Goal: Task Accomplishment & Management: Manage account settings

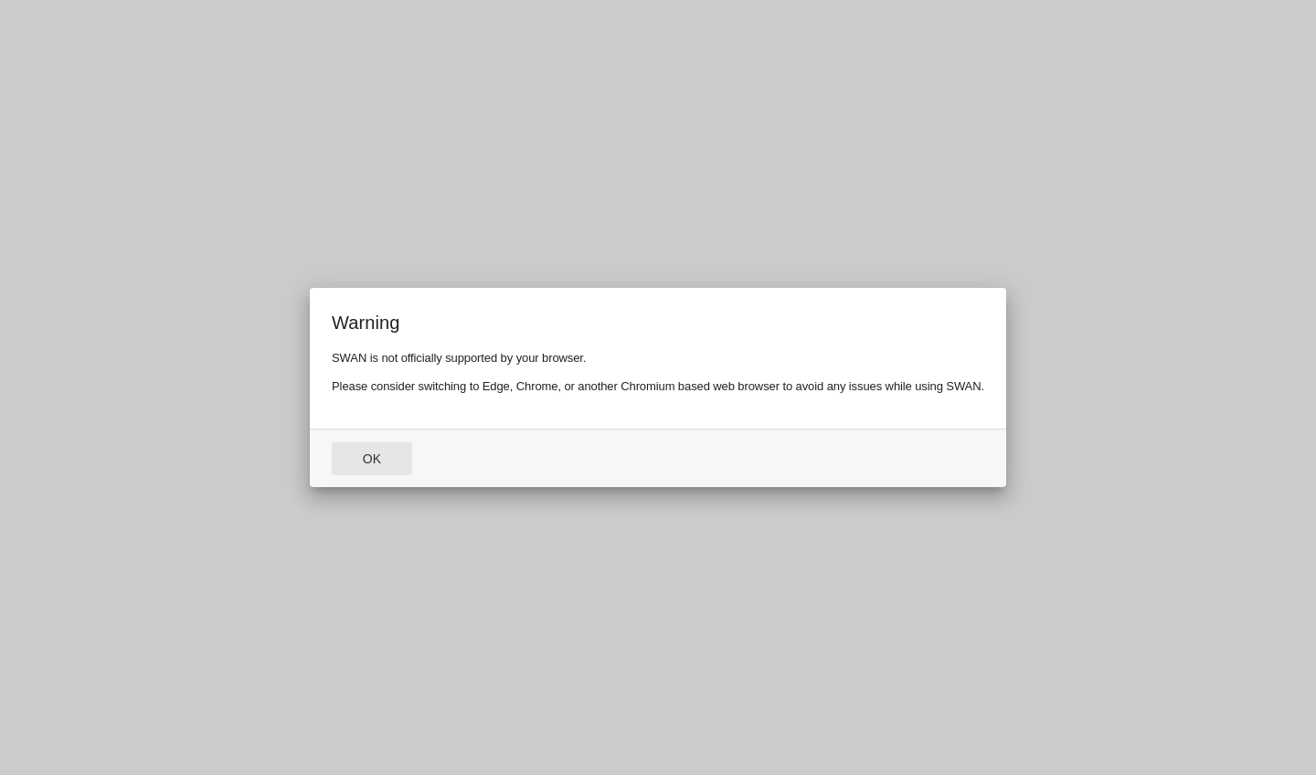
click at [353, 473] on button "Ok" at bounding box center [372, 458] width 80 height 33
click at [362, 471] on div "Warning SWAN is not officially supported by your browser. Please consider switc…" at bounding box center [658, 387] width 1316 height 775
click at [362, 461] on div "Warning SWAN is not officially supported by your browser. Please consider switc…" at bounding box center [658, 387] width 1316 height 775
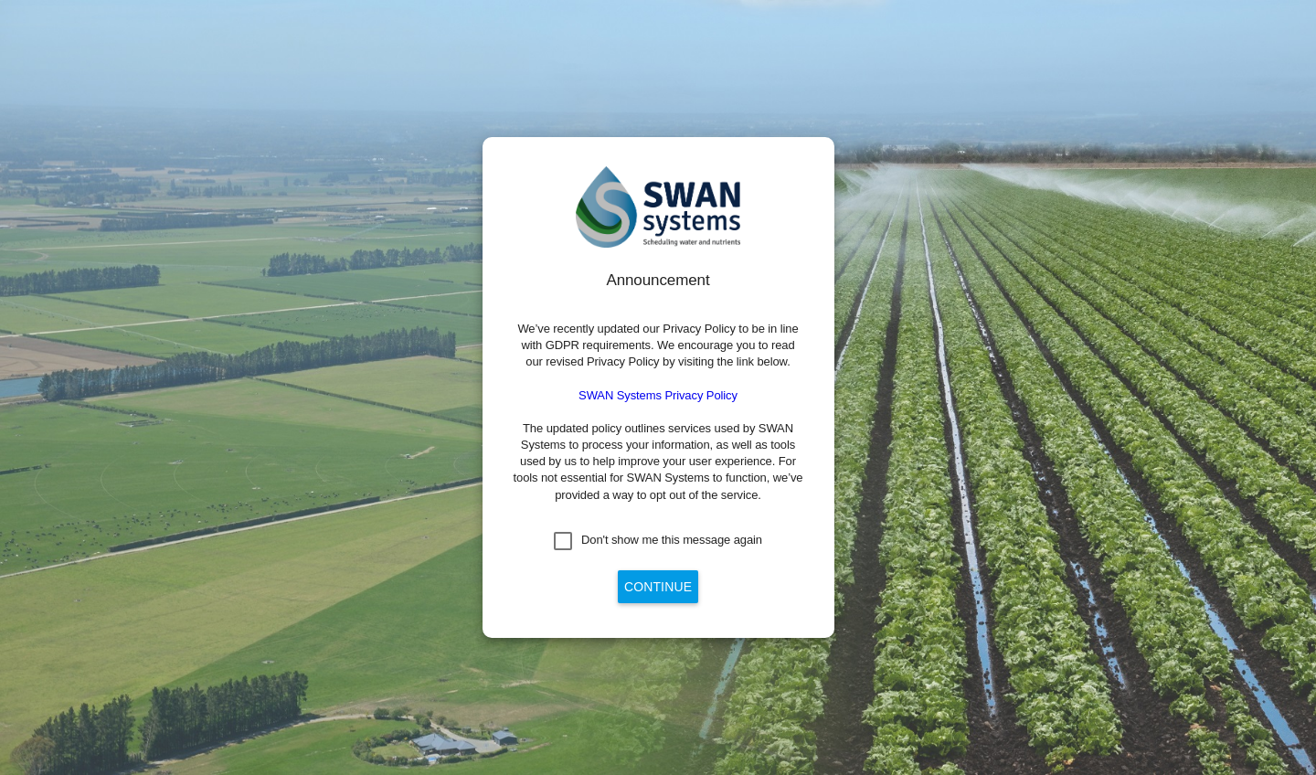
click at [563, 550] on div "Don't show me this message again" at bounding box center [563, 541] width 18 height 18
click at [641, 585] on button "Continue" at bounding box center [658, 586] width 80 height 33
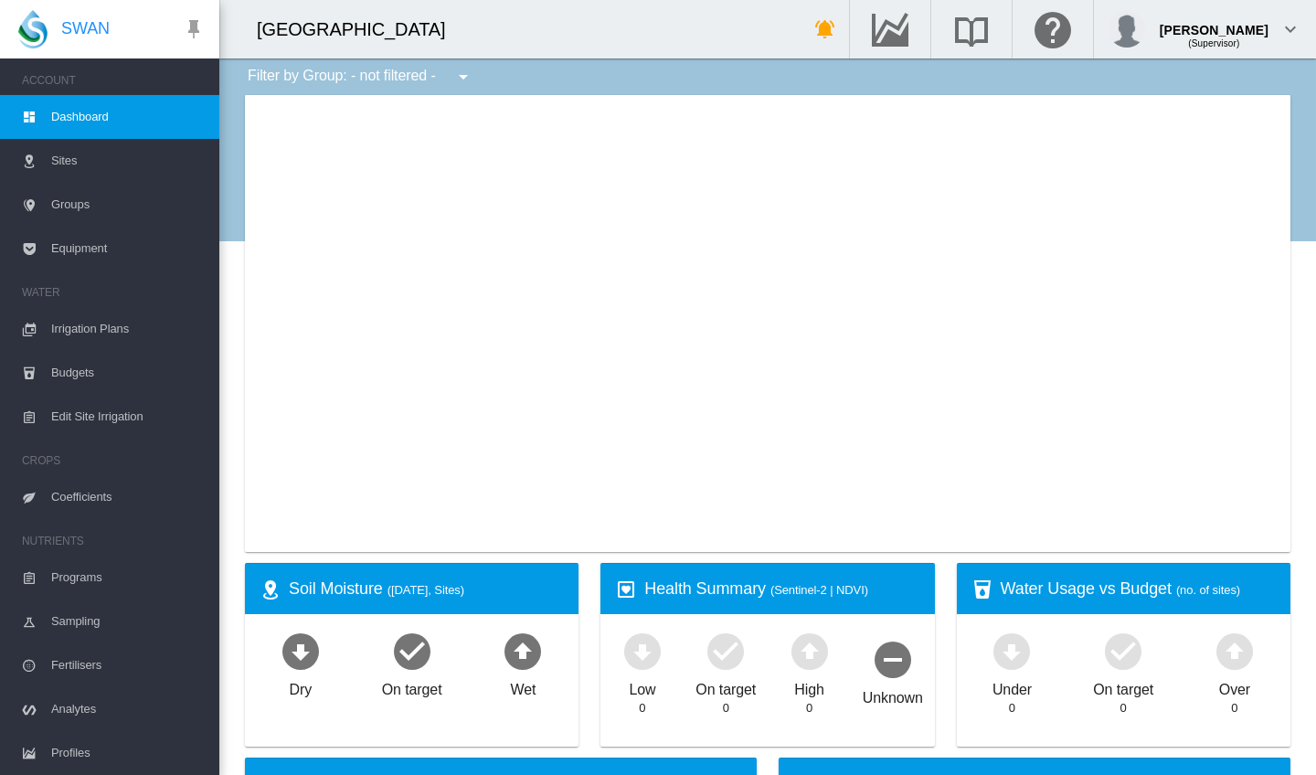
type input "**********"
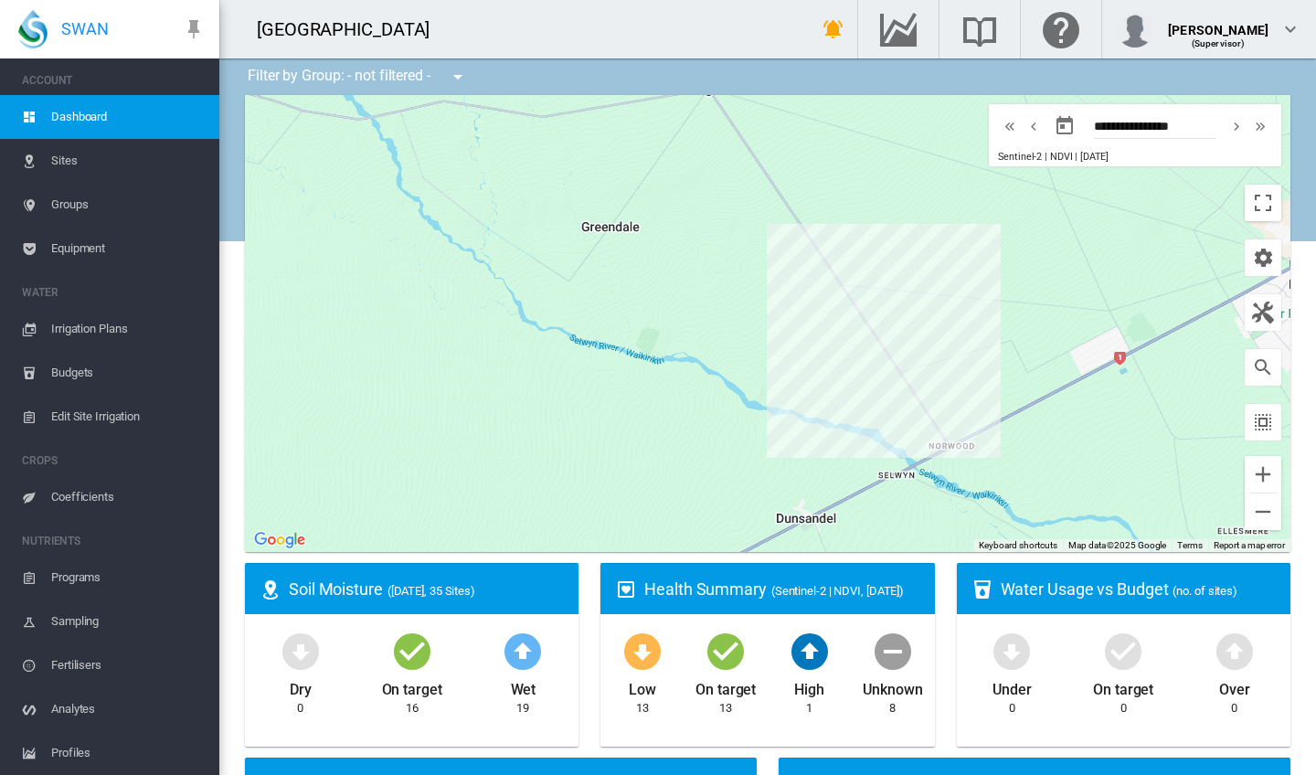
click at [64, 200] on span "Groups" at bounding box center [128, 205] width 154 height 44
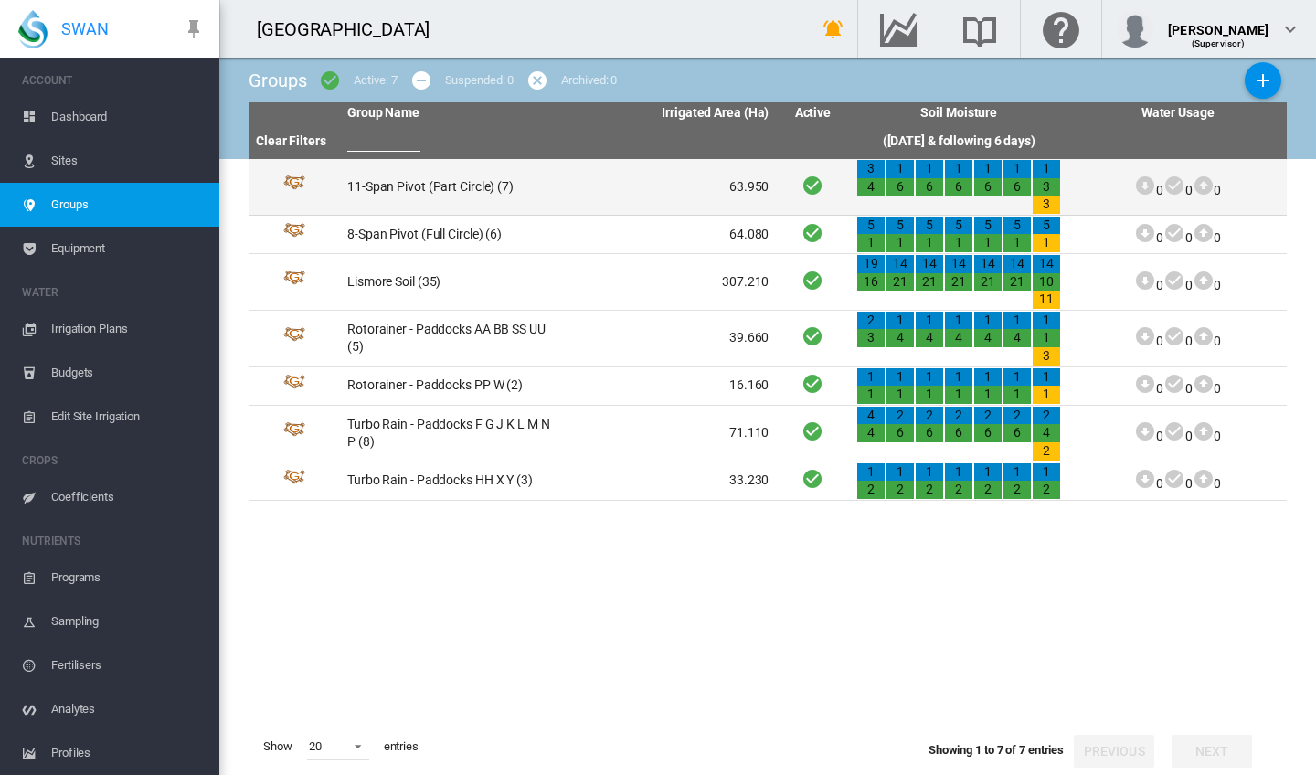
click at [410, 187] on td "11-Span Pivot (Part Circle) (7)" at bounding box center [449, 187] width 218 height 56
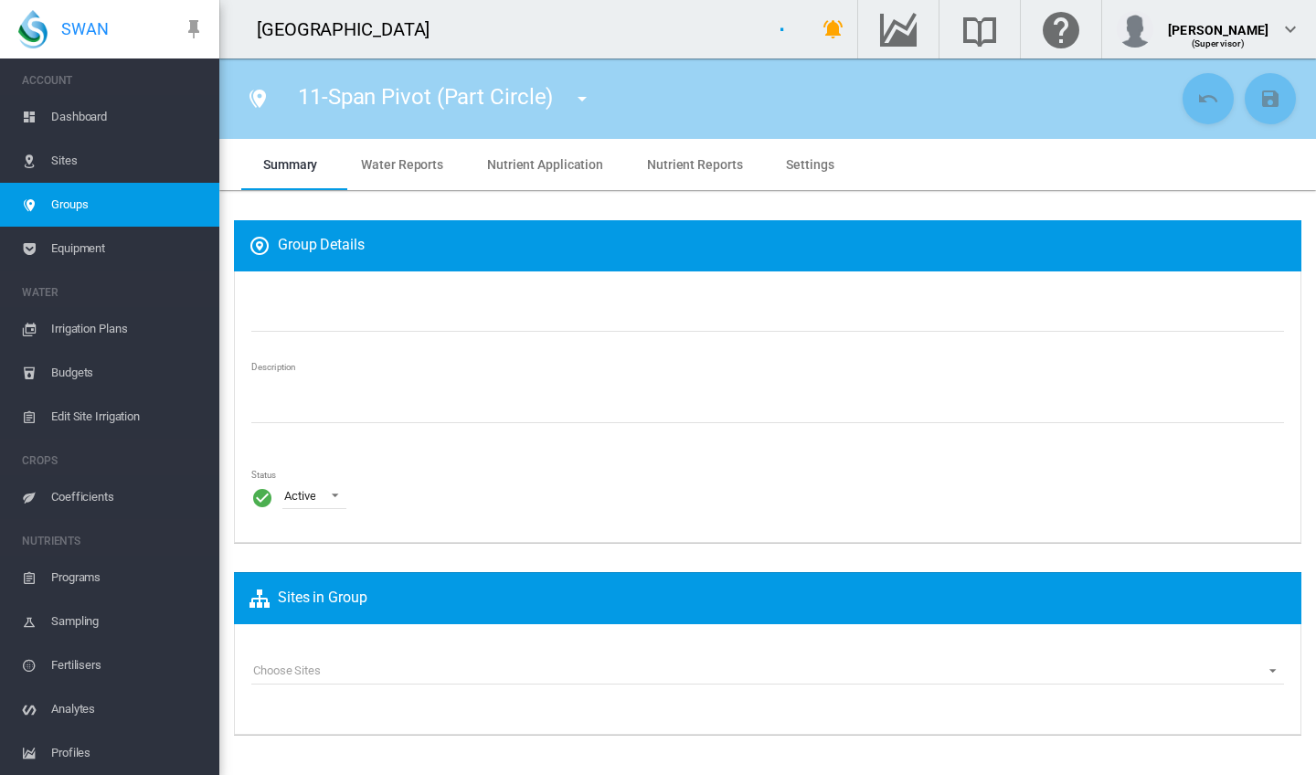
type input "**********"
type textarea "**********"
click at [401, 165] on span "Water Reports" at bounding box center [402, 164] width 82 height 15
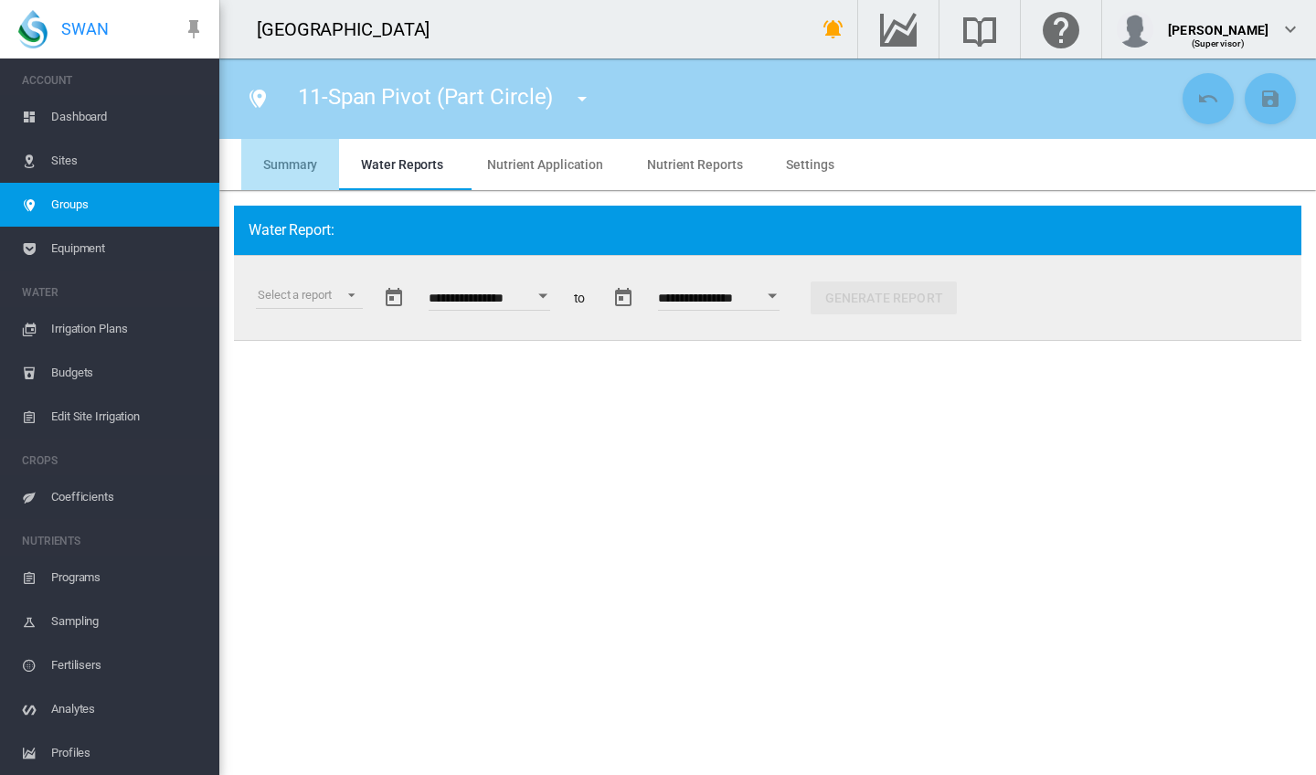
click at [292, 165] on span "Summary" at bounding box center [290, 164] width 54 height 15
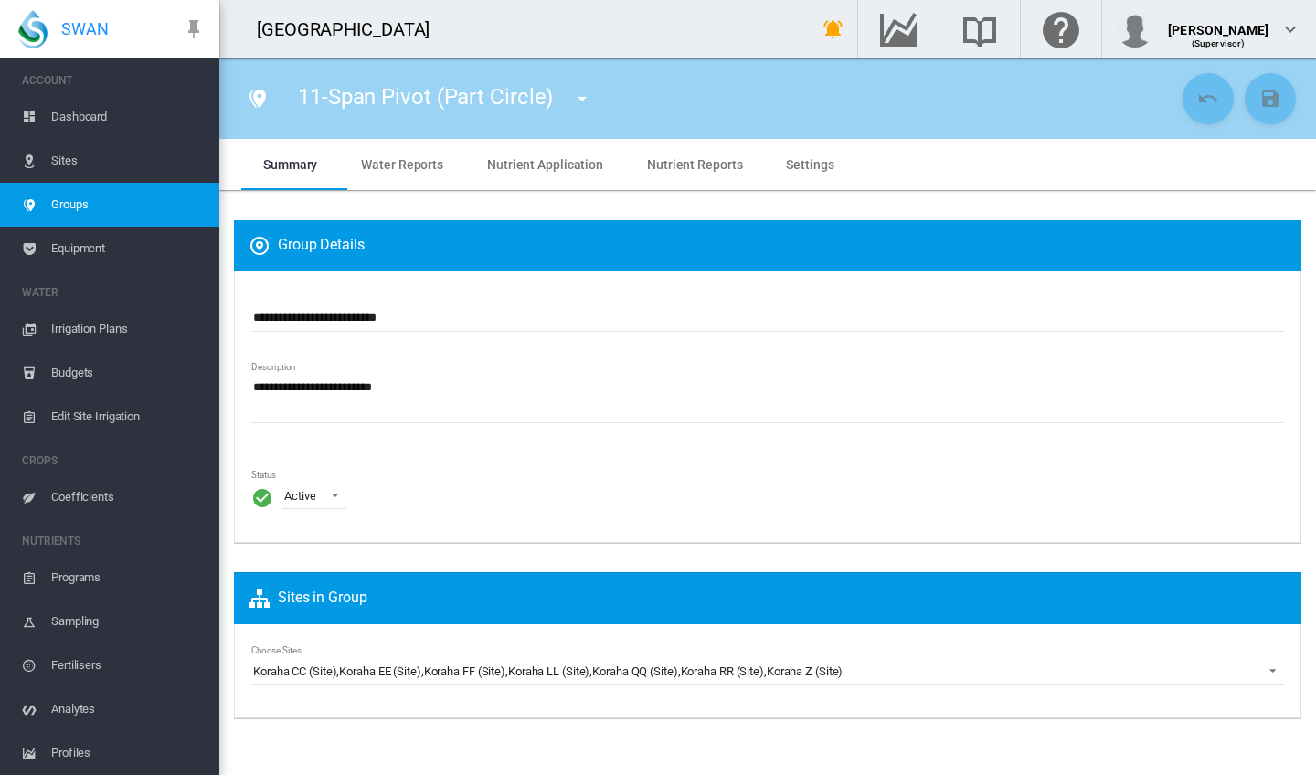
click at [708, 166] on reports "Nutrient Reports" at bounding box center [694, 164] width 95 height 15
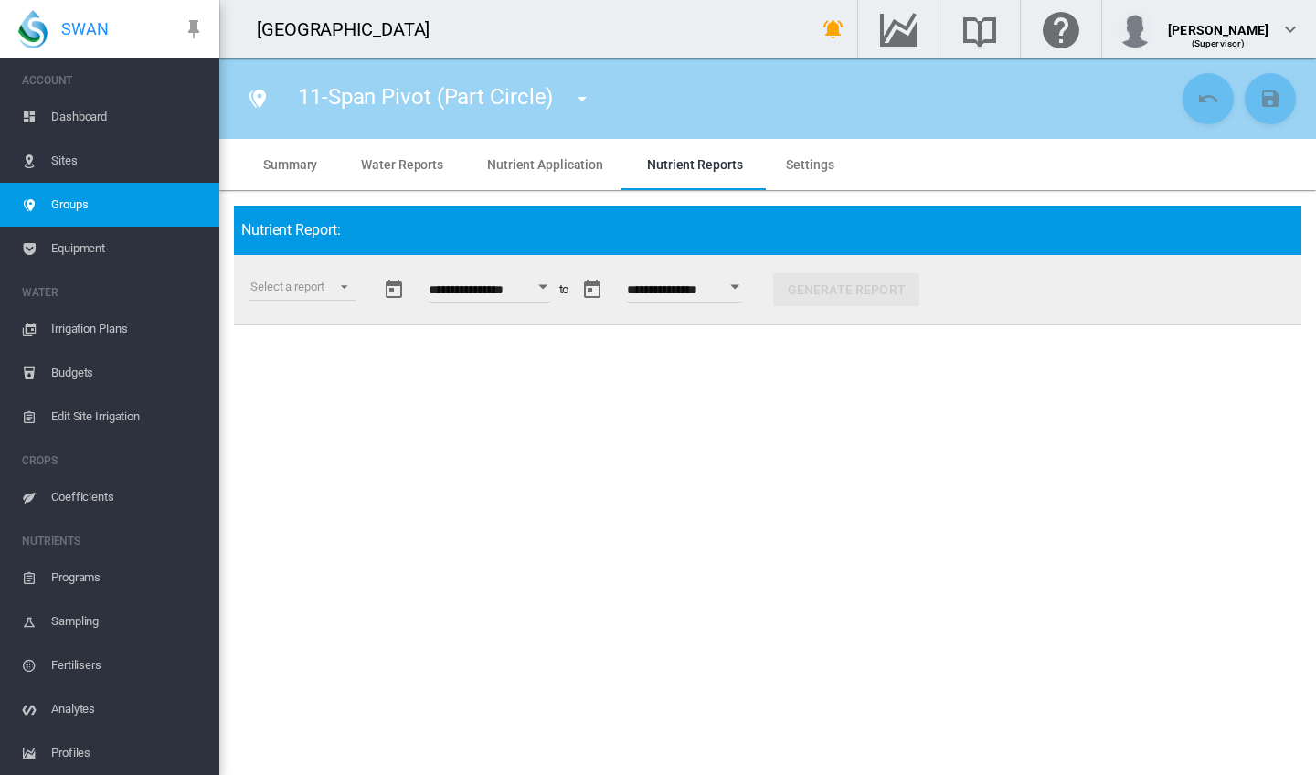
click at [572, 165] on application "Nutrient Application" at bounding box center [545, 164] width 116 height 15
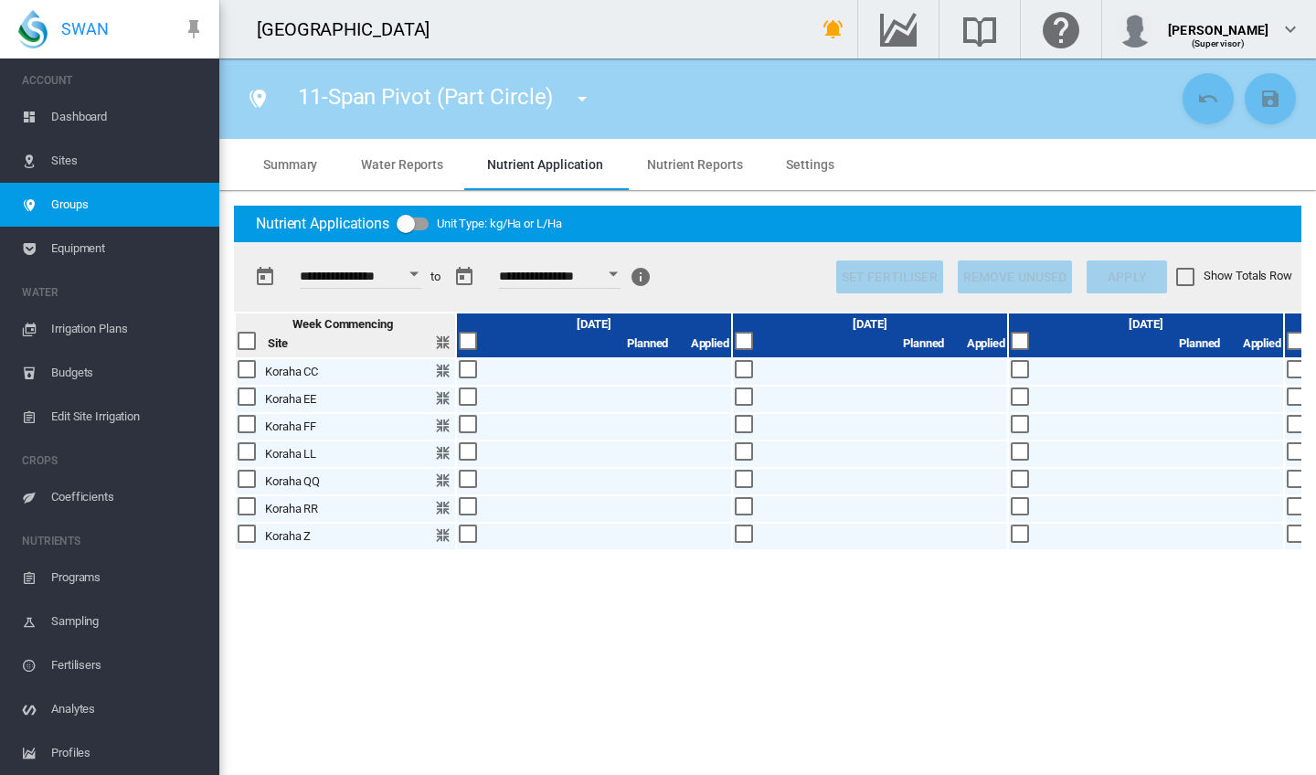
click at [809, 157] on span "Settings" at bounding box center [810, 164] width 48 height 15
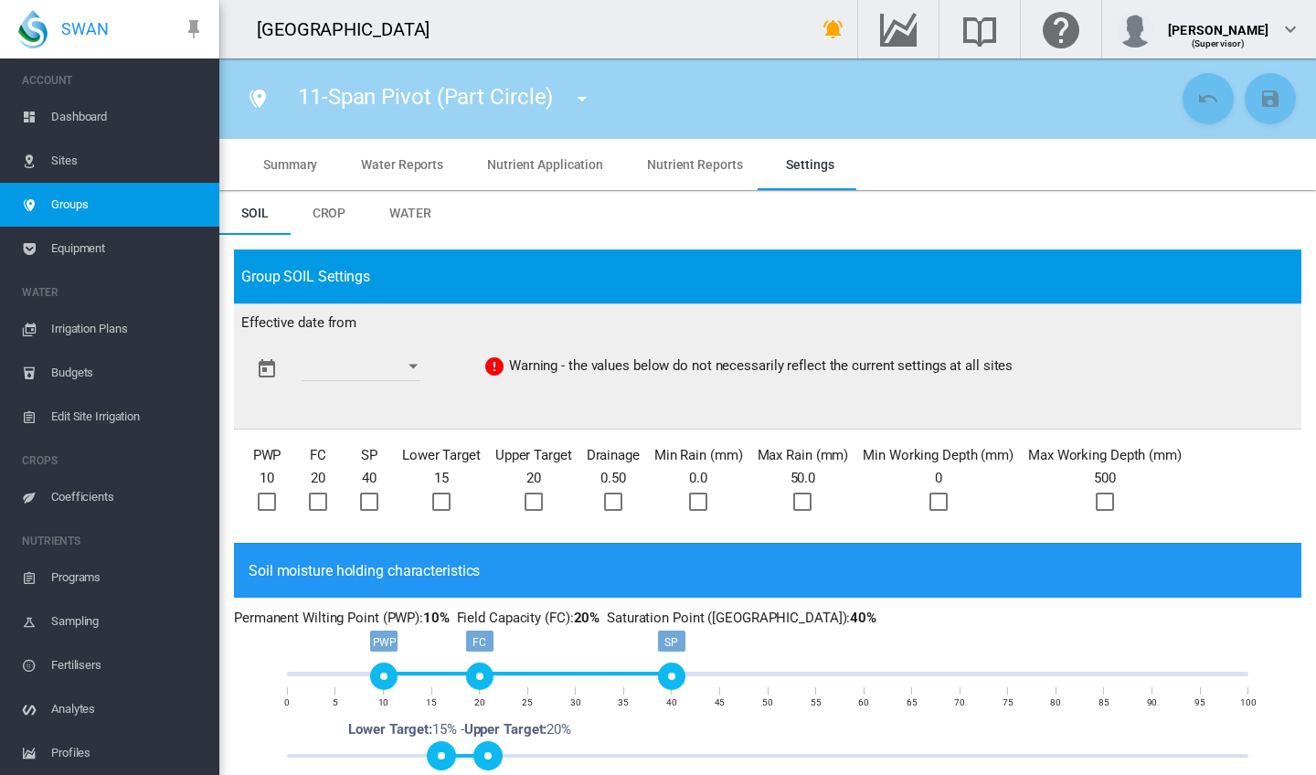
click at [421, 174] on md-tab-item "Water Reports" at bounding box center [402, 164] width 126 height 51
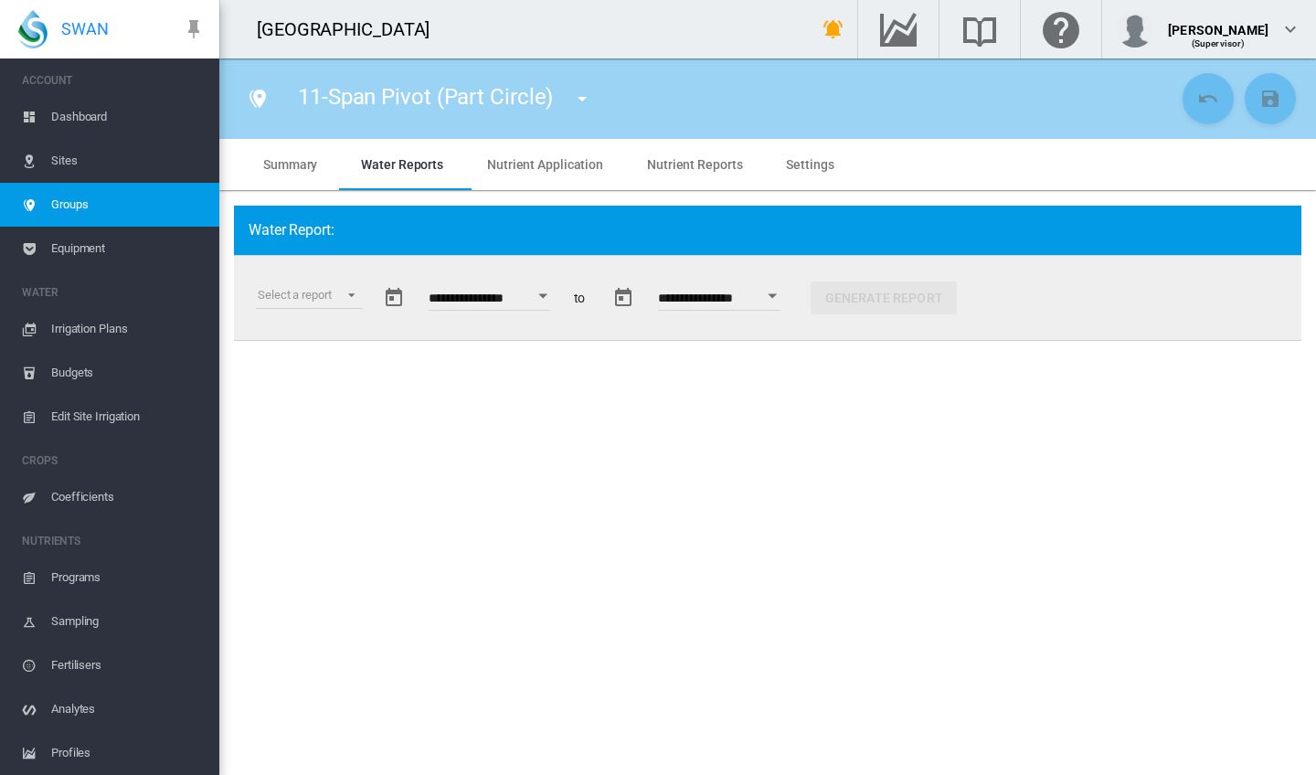
click at [806, 162] on span "Settings" at bounding box center [810, 164] width 48 height 15
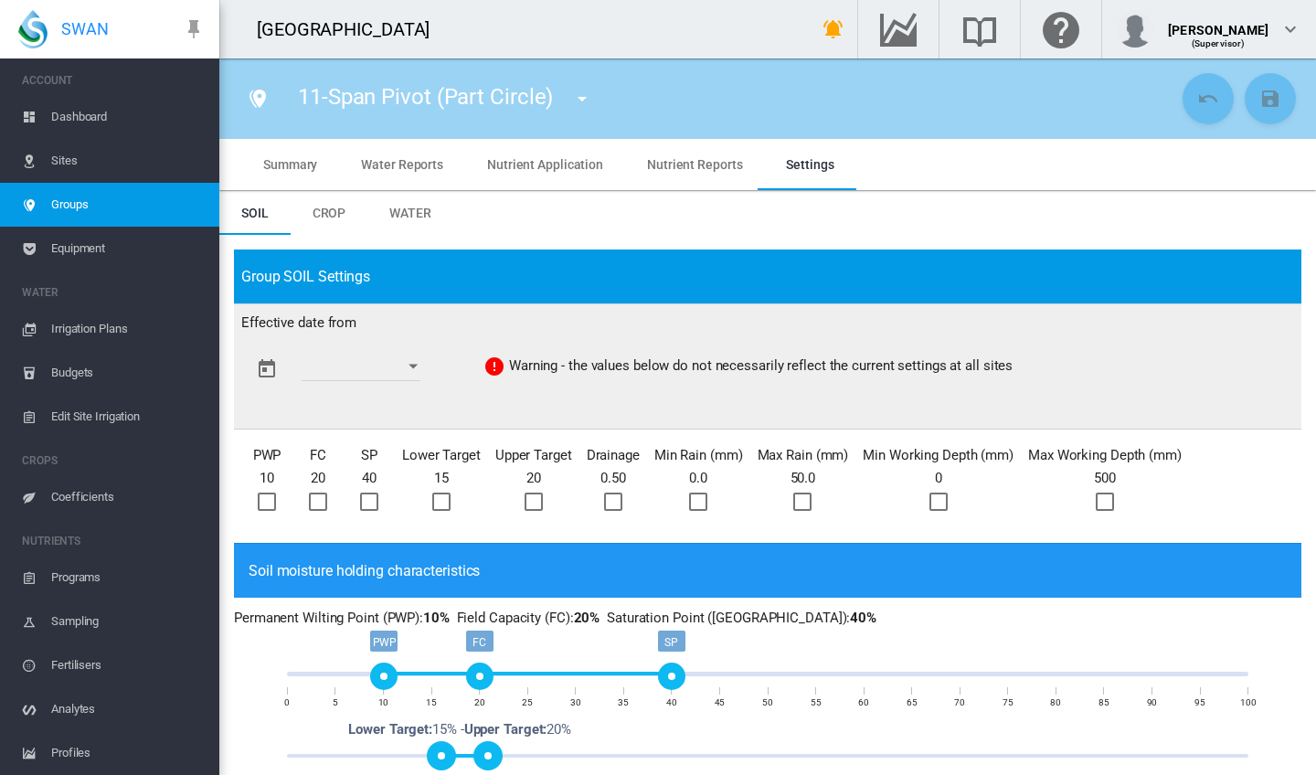
click at [323, 211] on span "Crop" at bounding box center [330, 213] width 34 height 15
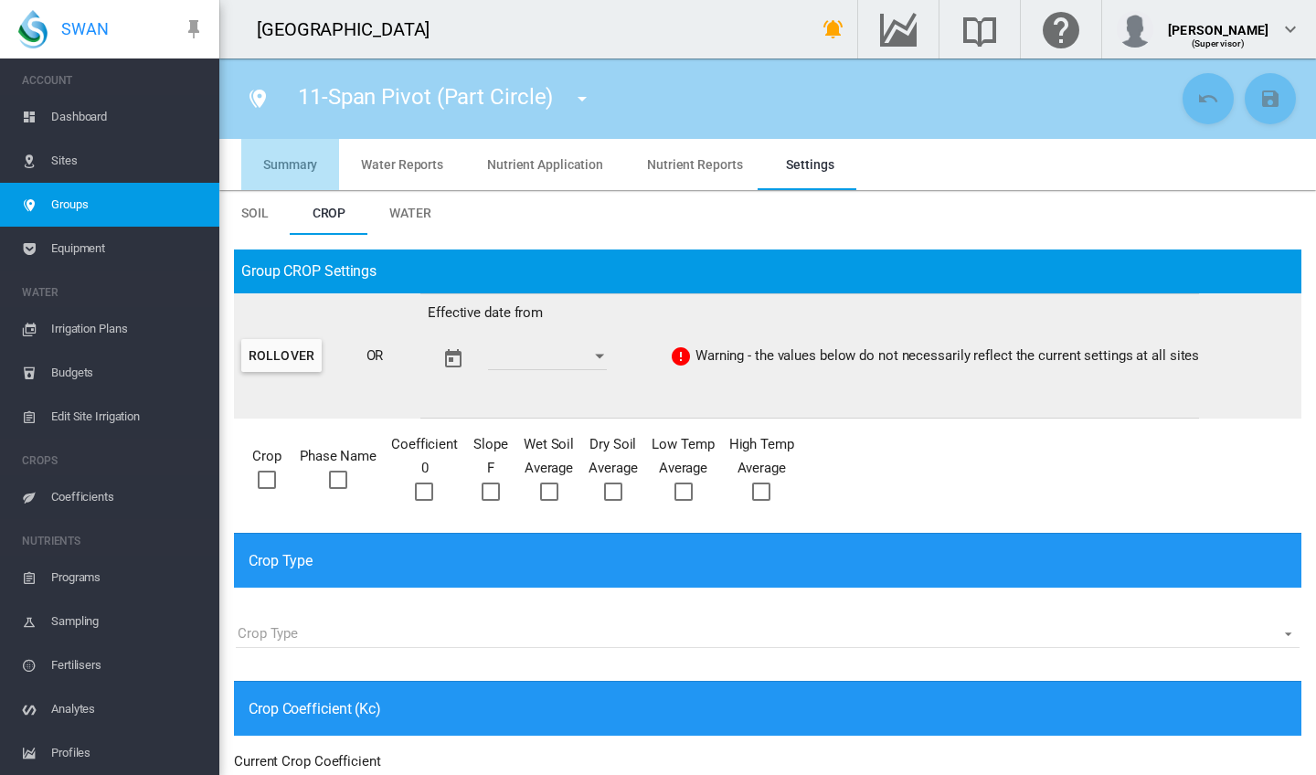
click at [300, 168] on span "Summary" at bounding box center [290, 164] width 54 height 15
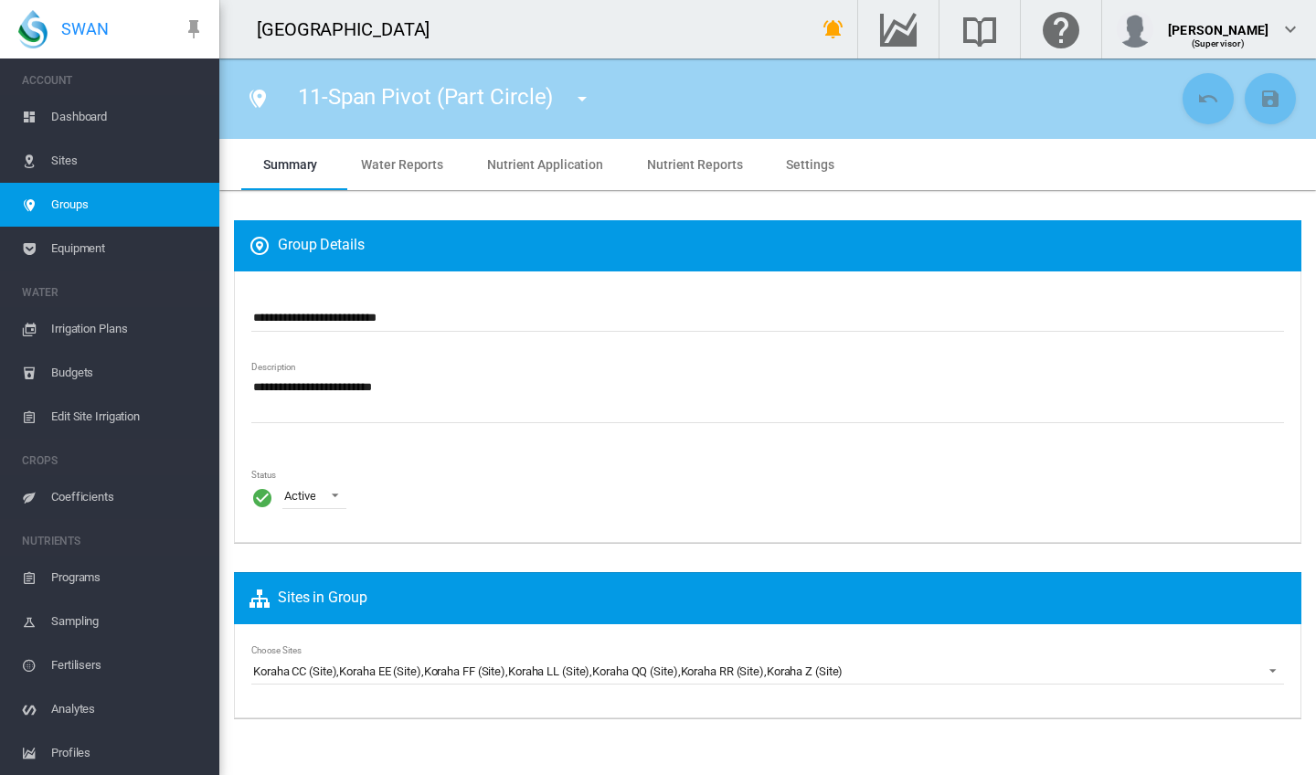
click at [41, 154] on link "Sites" at bounding box center [109, 161] width 219 height 44
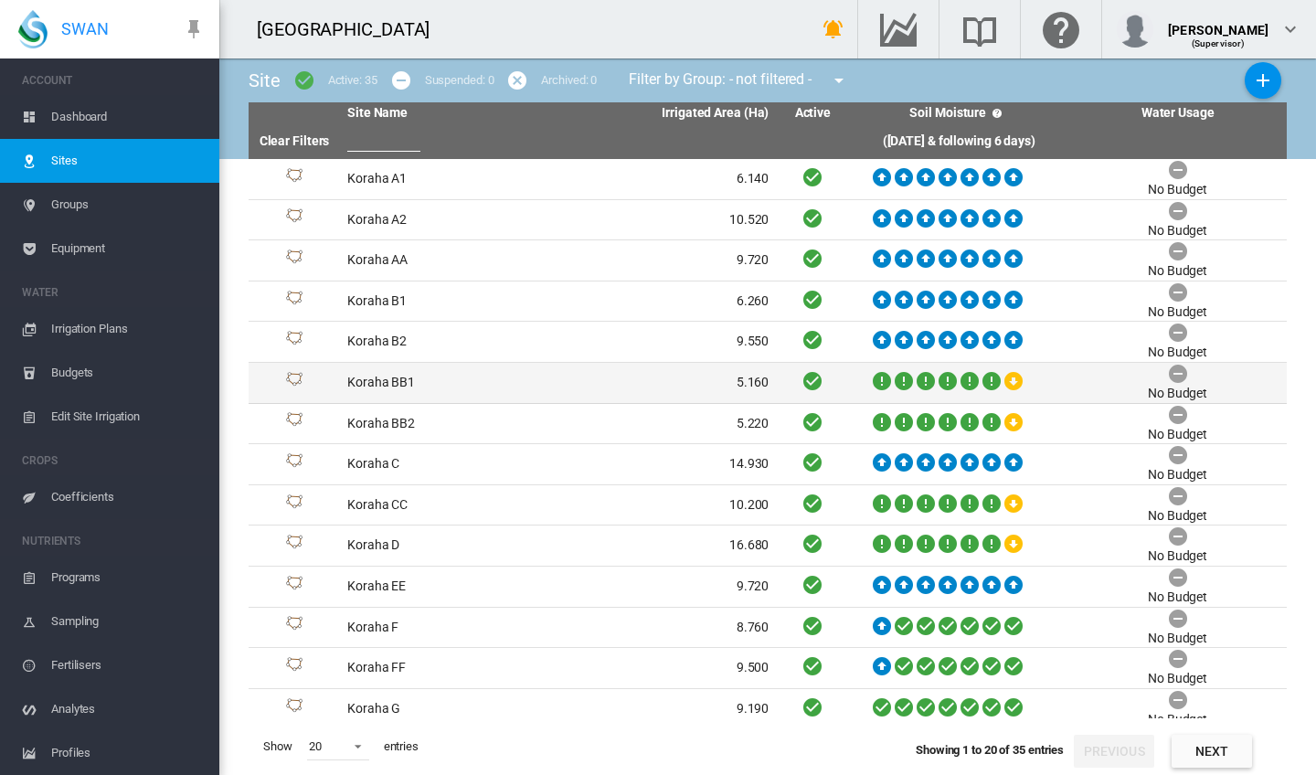
click at [407, 384] on td "Koraha BB1" at bounding box center [449, 383] width 218 height 40
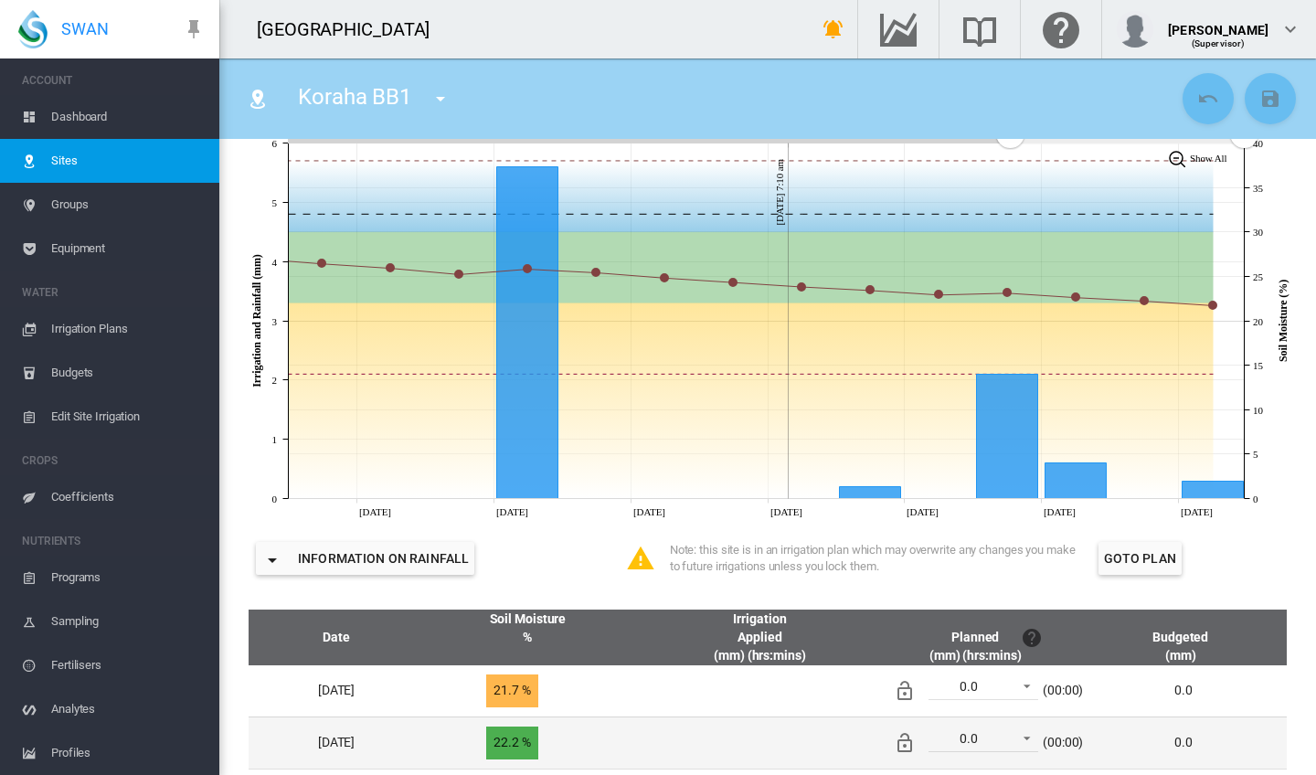
scroll to position [337, 0]
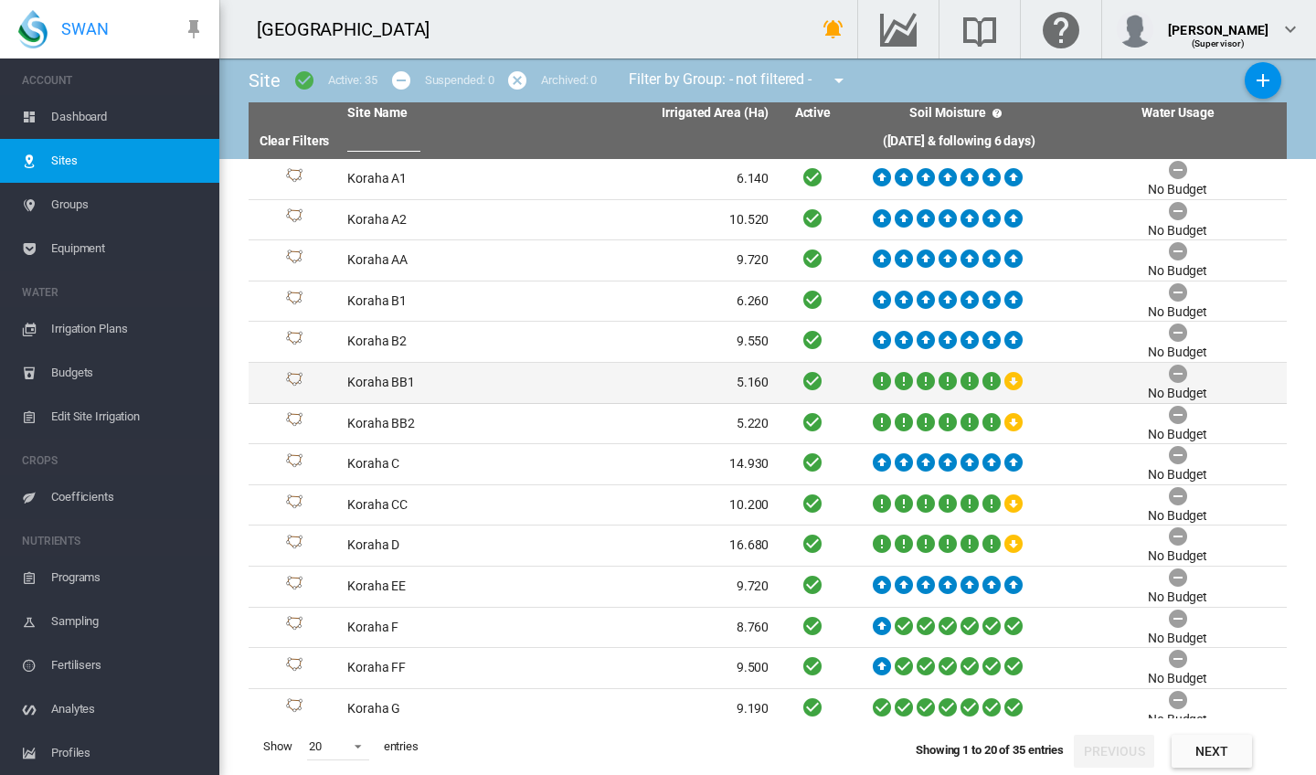
click at [398, 372] on td "Koraha BB1" at bounding box center [449, 383] width 218 height 40
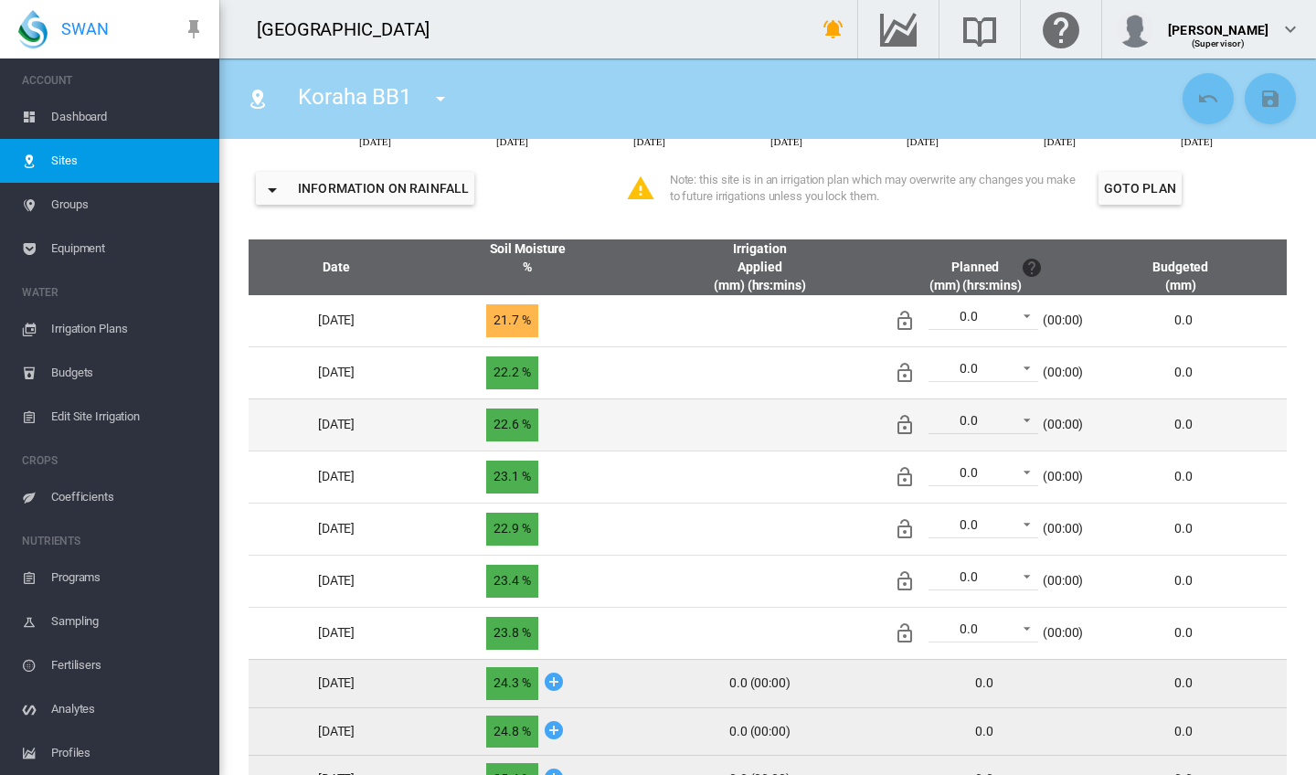
scroll to position [710, 0]
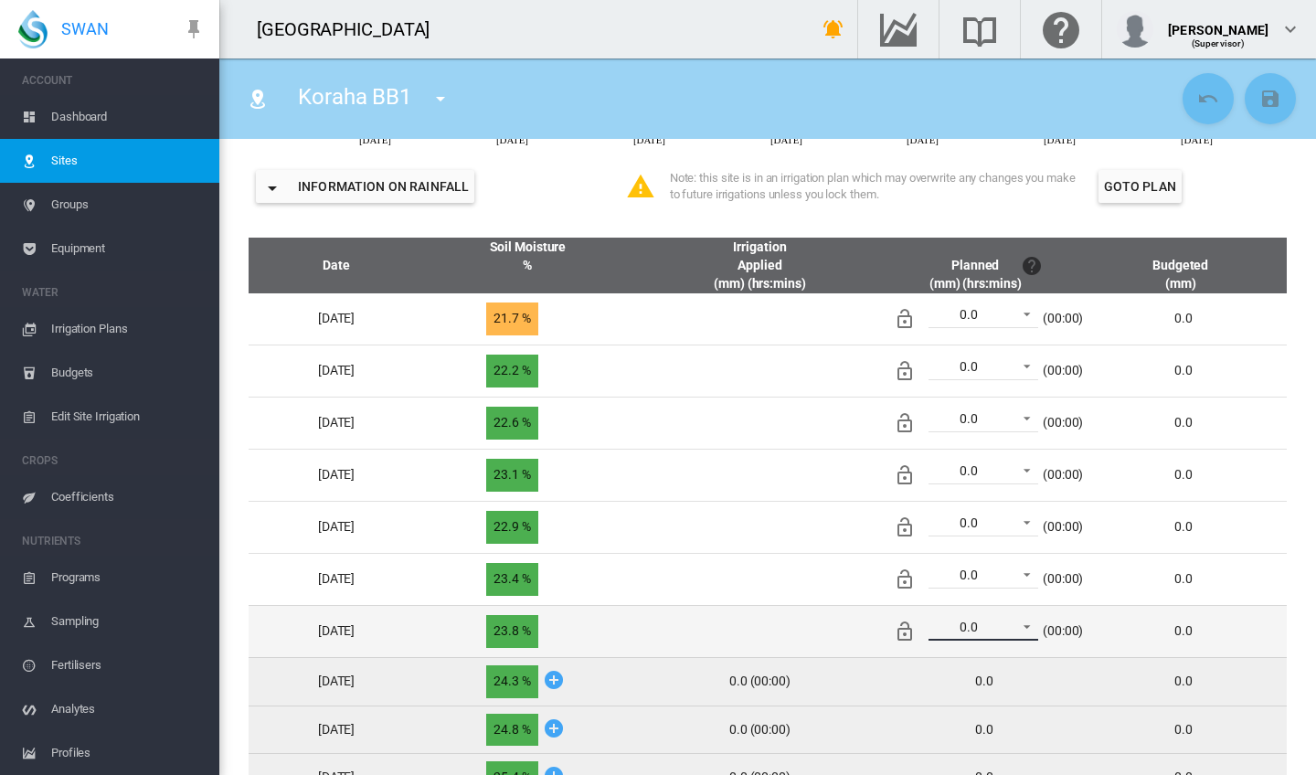
click at [1033, 623] on span at bounding box center [1022, 625] width 22 height 16
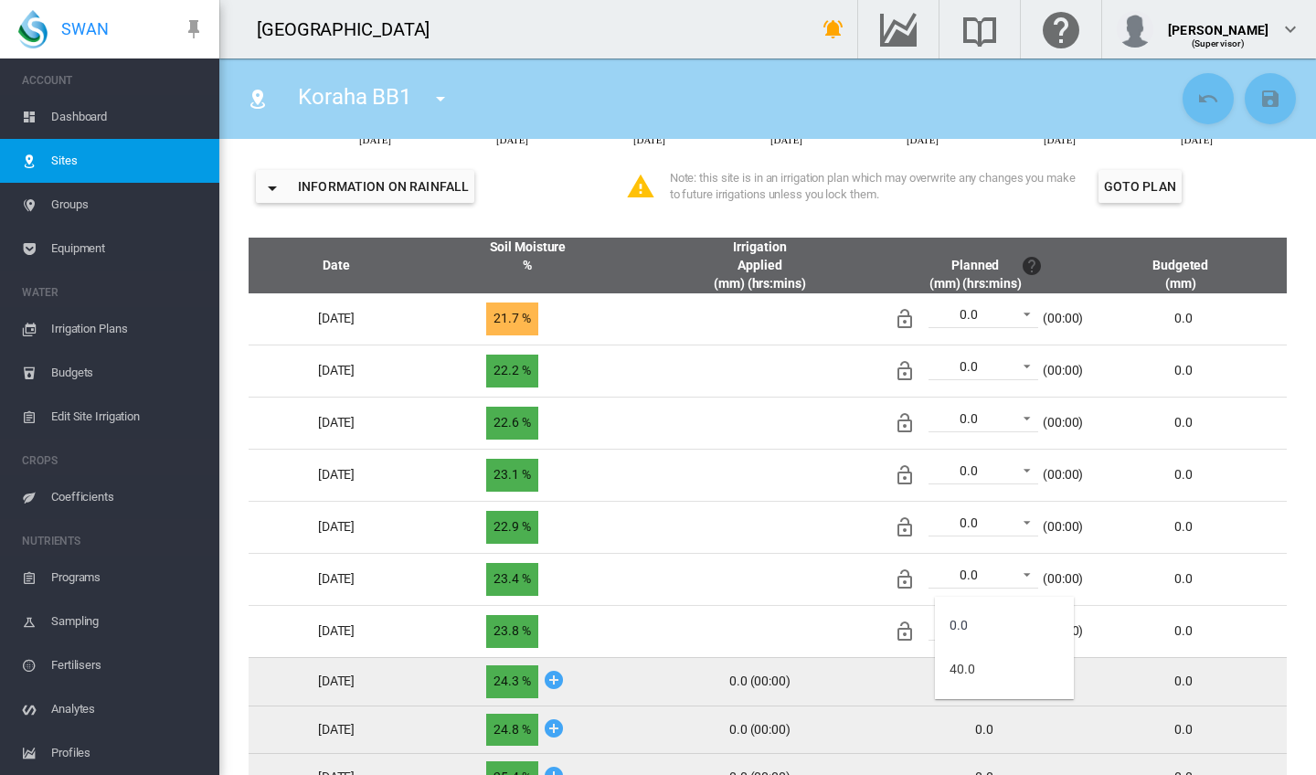
click at [866, 577] on md-backdrop at bounding box center [658, 387] width 1316 height 775
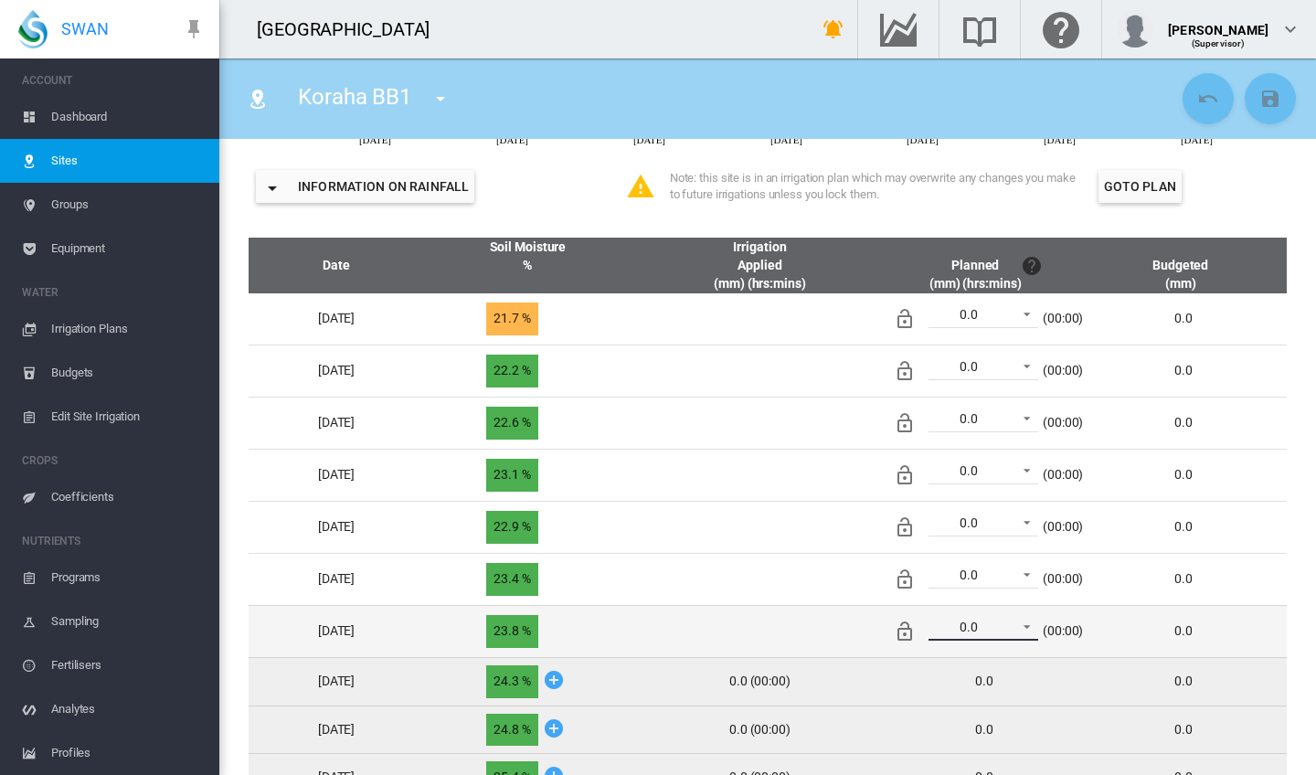
click at [1033, 625] on span at bounding box center [1022, 625] width 22 height 16
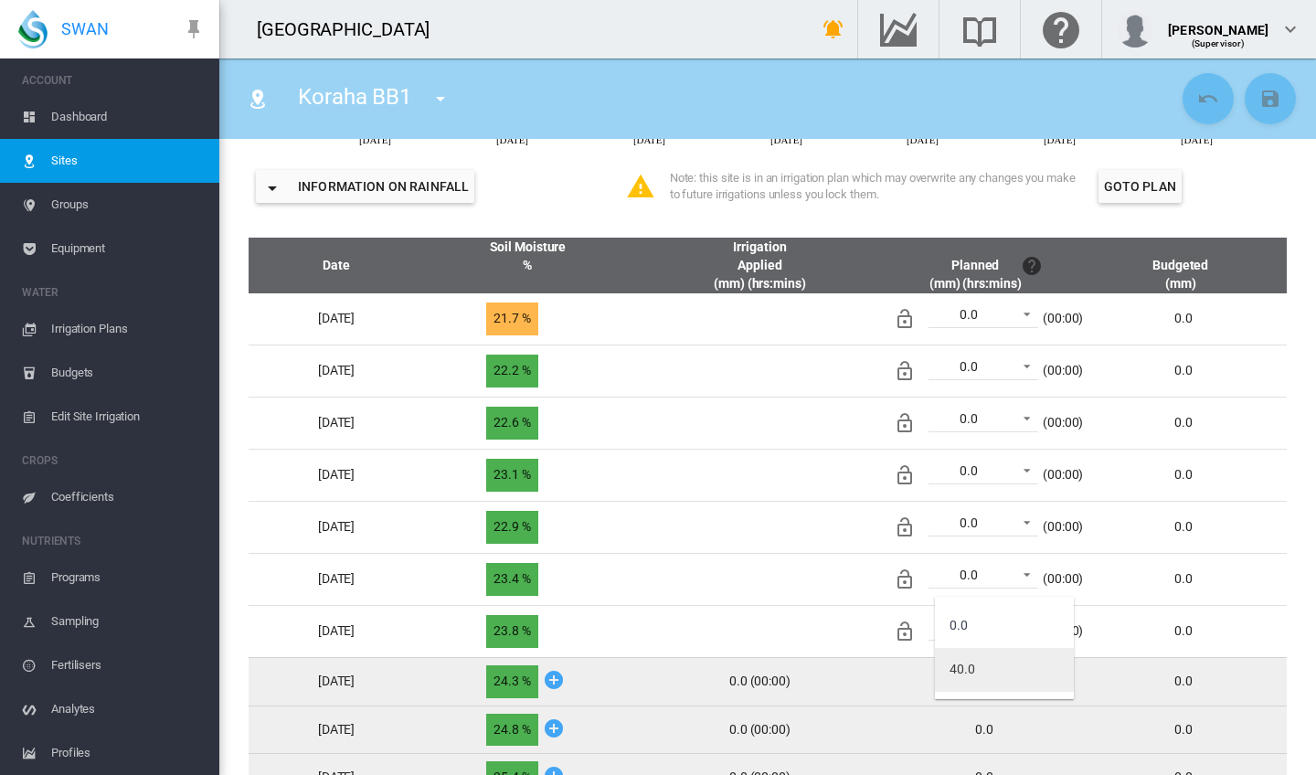
click at [995, 672] on md-option "40.0" at bounding box center [1004, 670] width 139 height 44
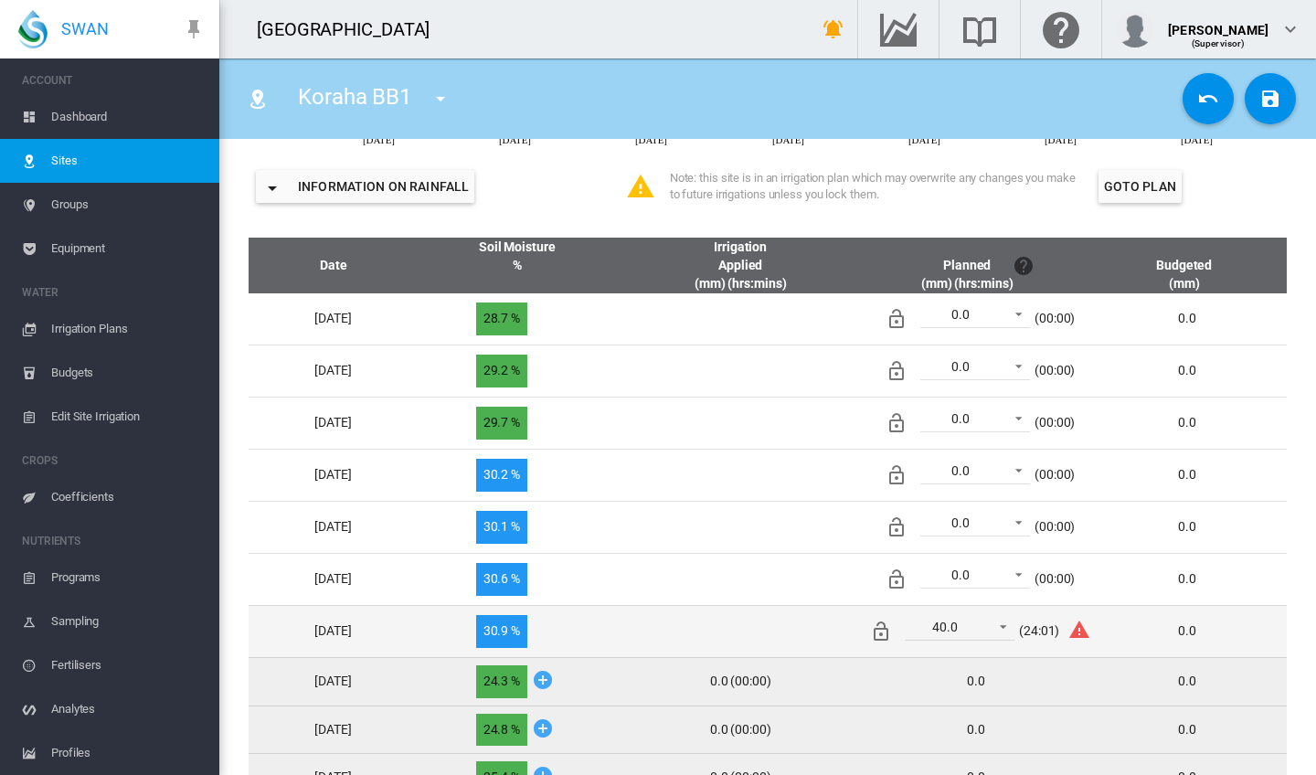
click at [1090, 632] on icon "Irrigation applied exceeds site setting for maximum daily irrigation" at bounding box center [1079, 629] width 22 height 23
click at [1009, 624] on span at bounding box center [998, 625] width 22 height 16
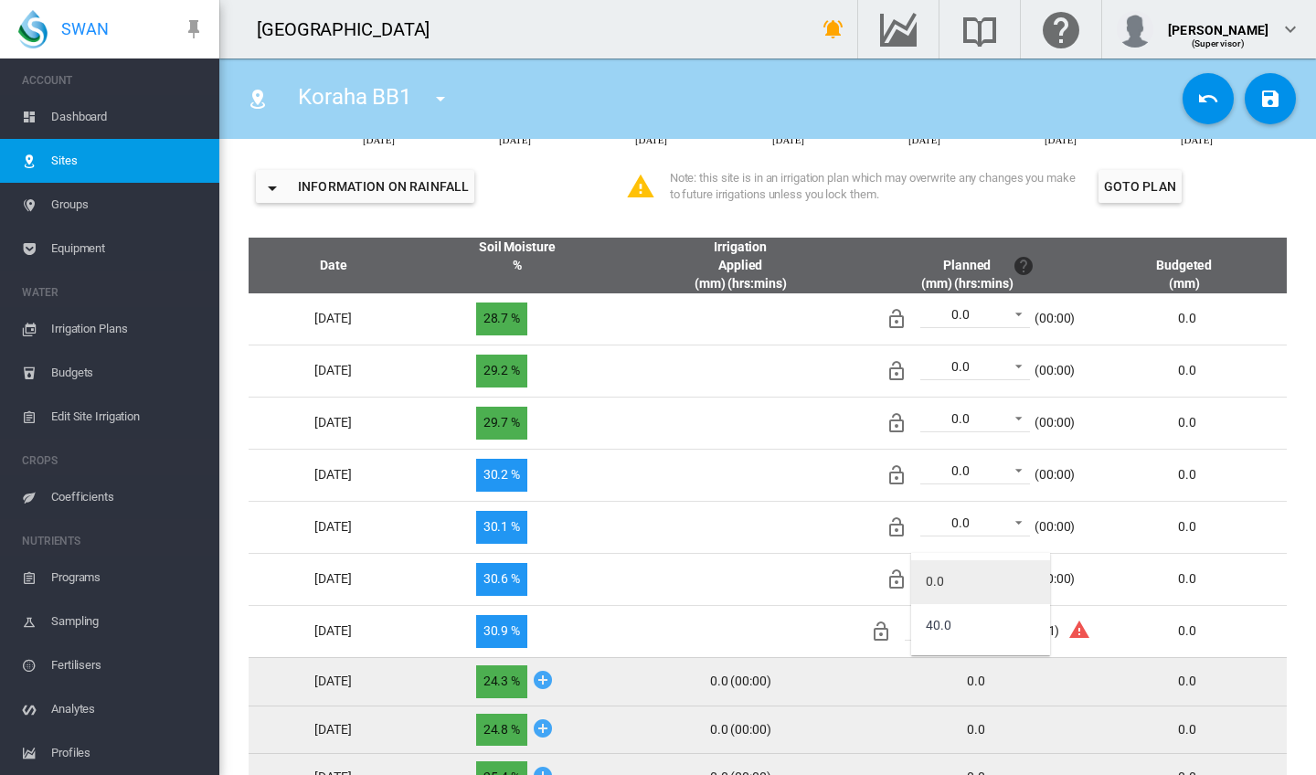
click at [993, 576] on md-option "0.0" at bounding box center [980, 582] width 139 height 44
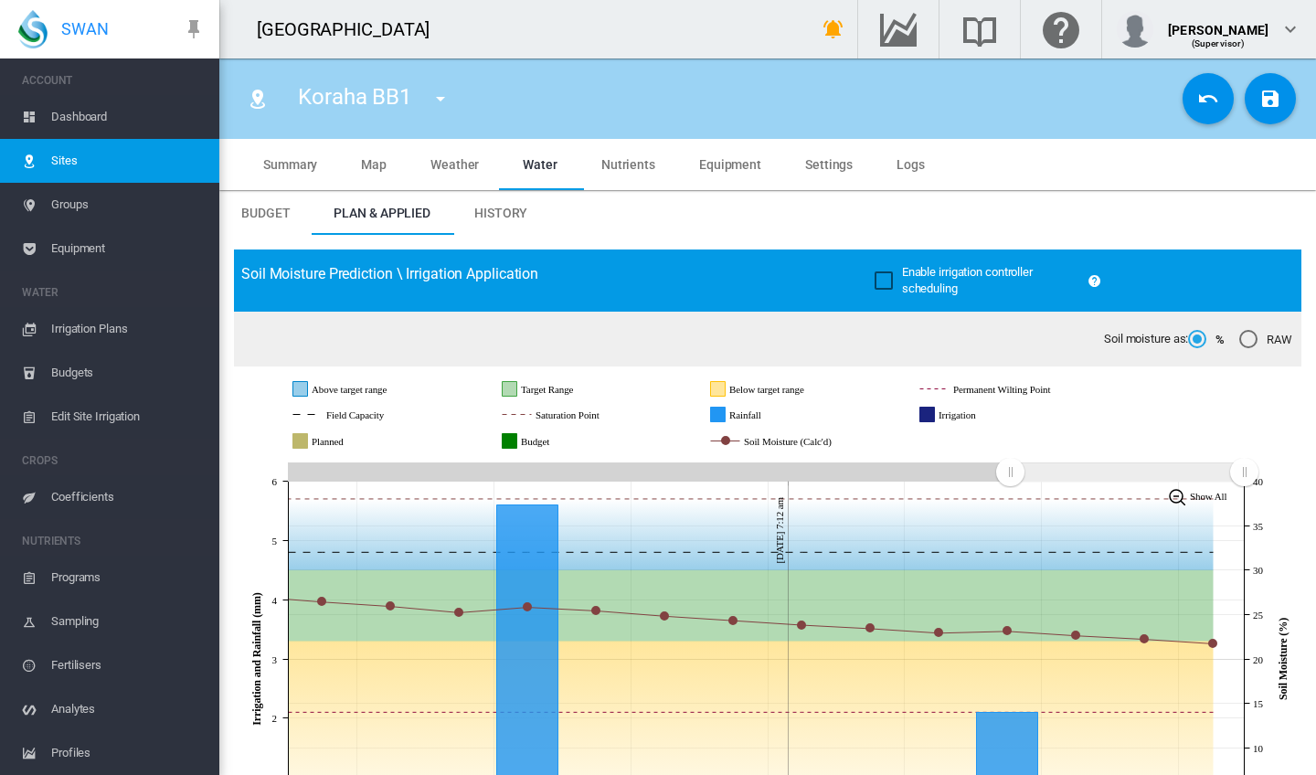
scroll to position [0, 0]
click at [82, 332] on span "Irrigation Plans" at bounding box center [128, 329] width 154 height 44
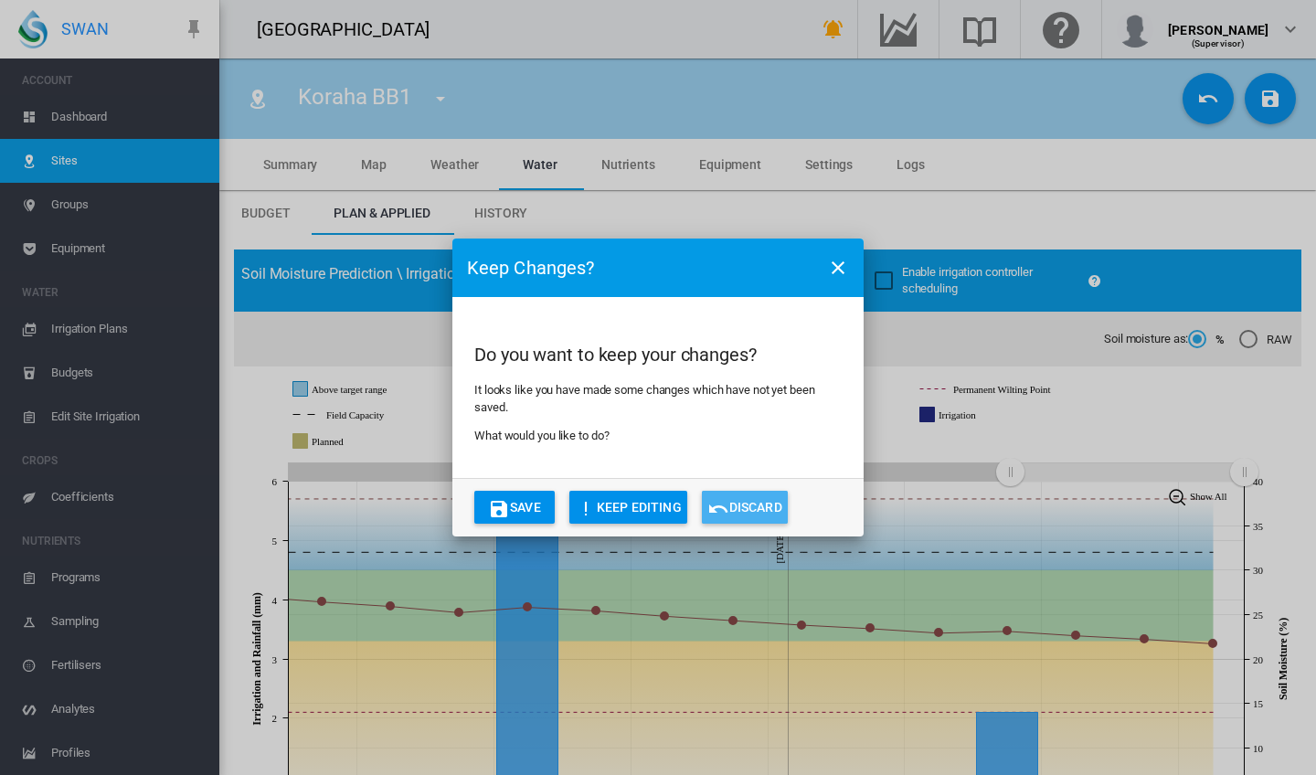
click at [728, 506] on md-icon "icon-undo" at bounding box center [718, 509] width 22 height 22
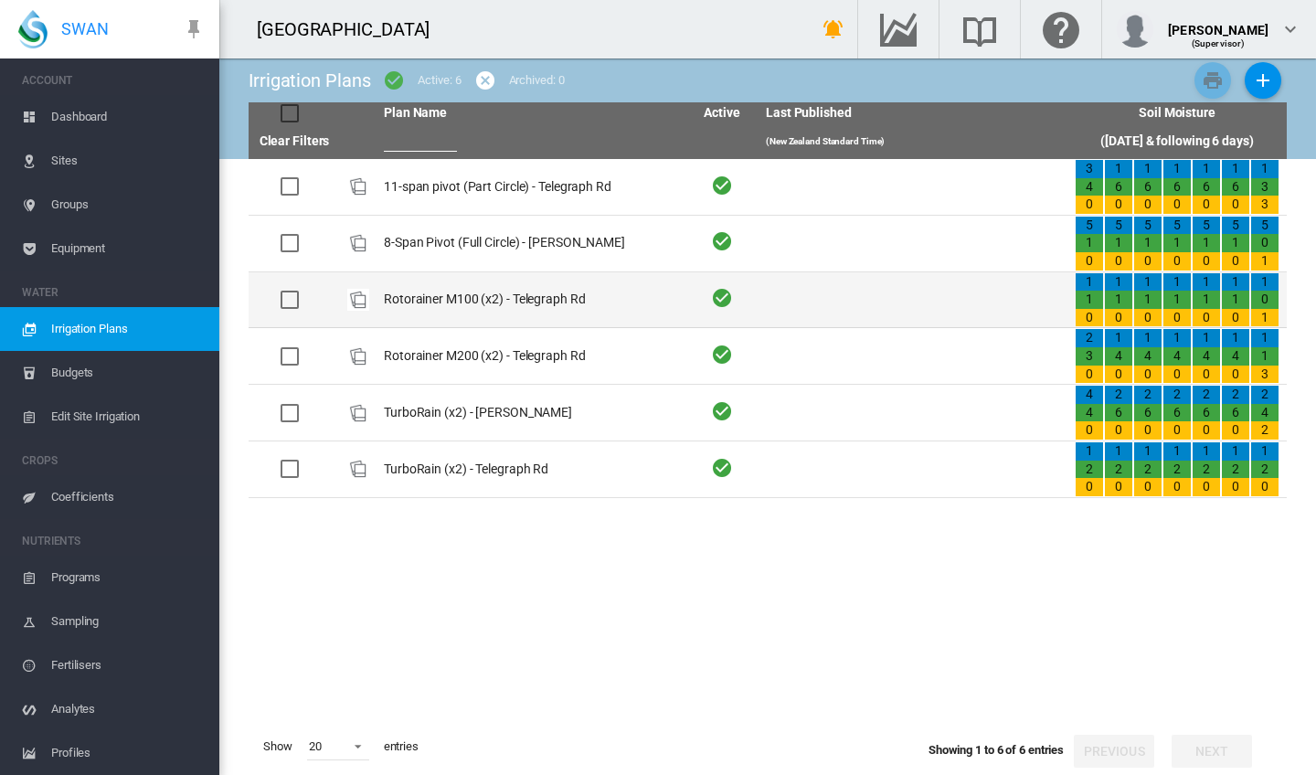
click at [471, 307] on td "Rotorainer M100 (x2) - Telegraph Rd" at bounding box center [531, 300] width 309 height 56
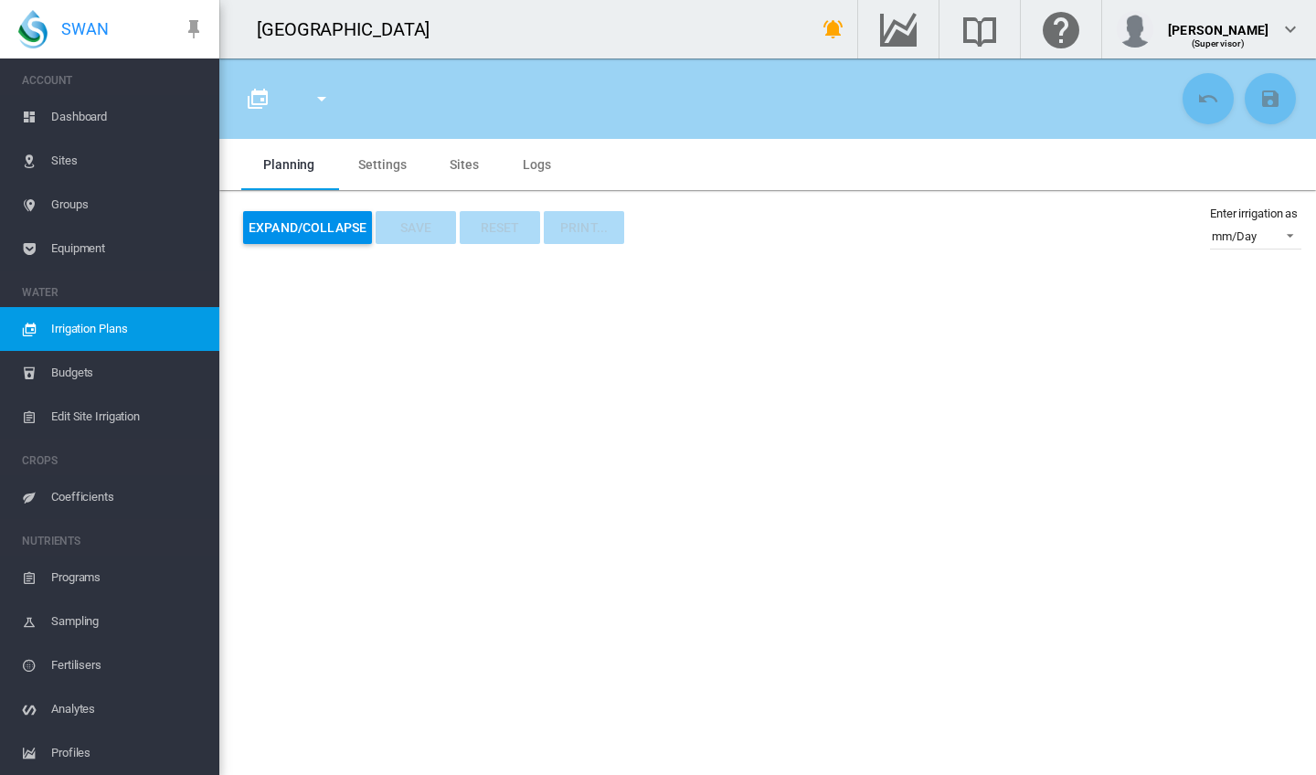
click at [371, 156] on md-tab-item "Settings" at bounding box center [381, 164] width 91 height 51
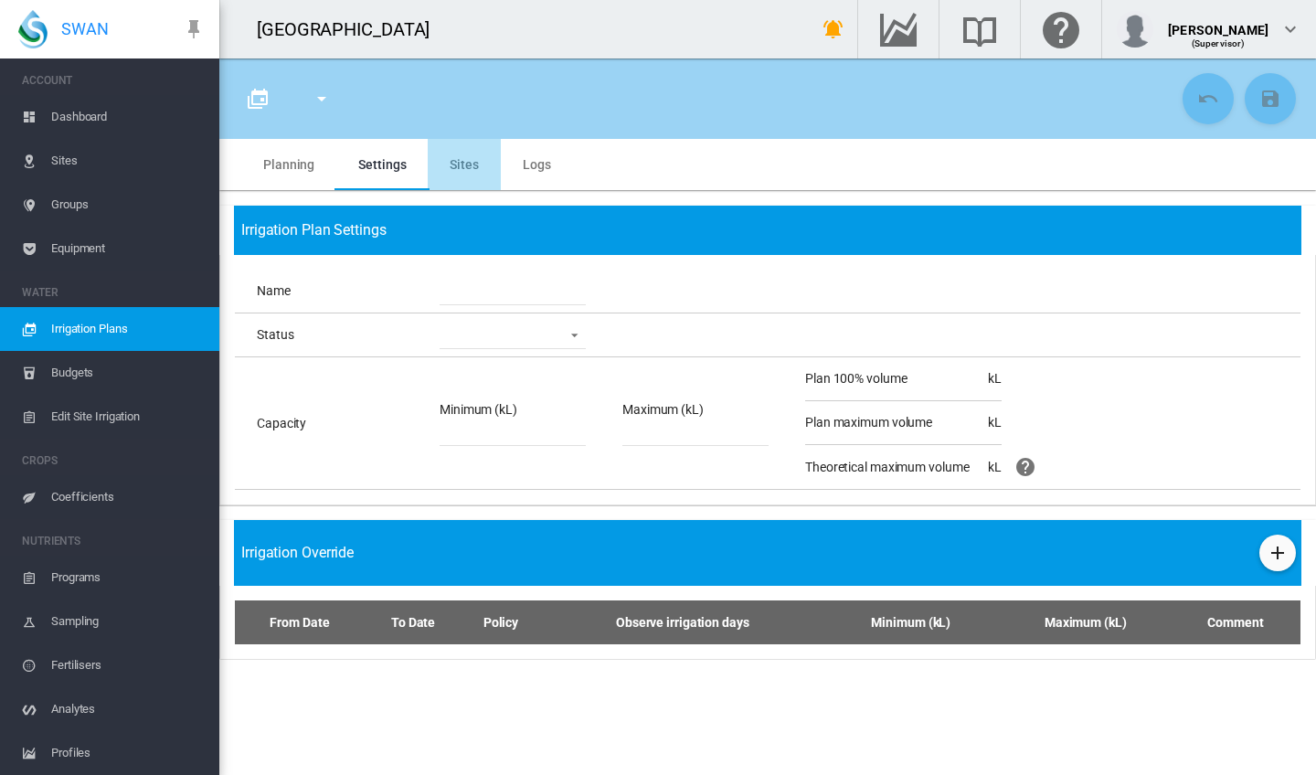
click at [464, 170] on md-tab-item "Sites" at bounding box center [464, 164] width 73 height 51
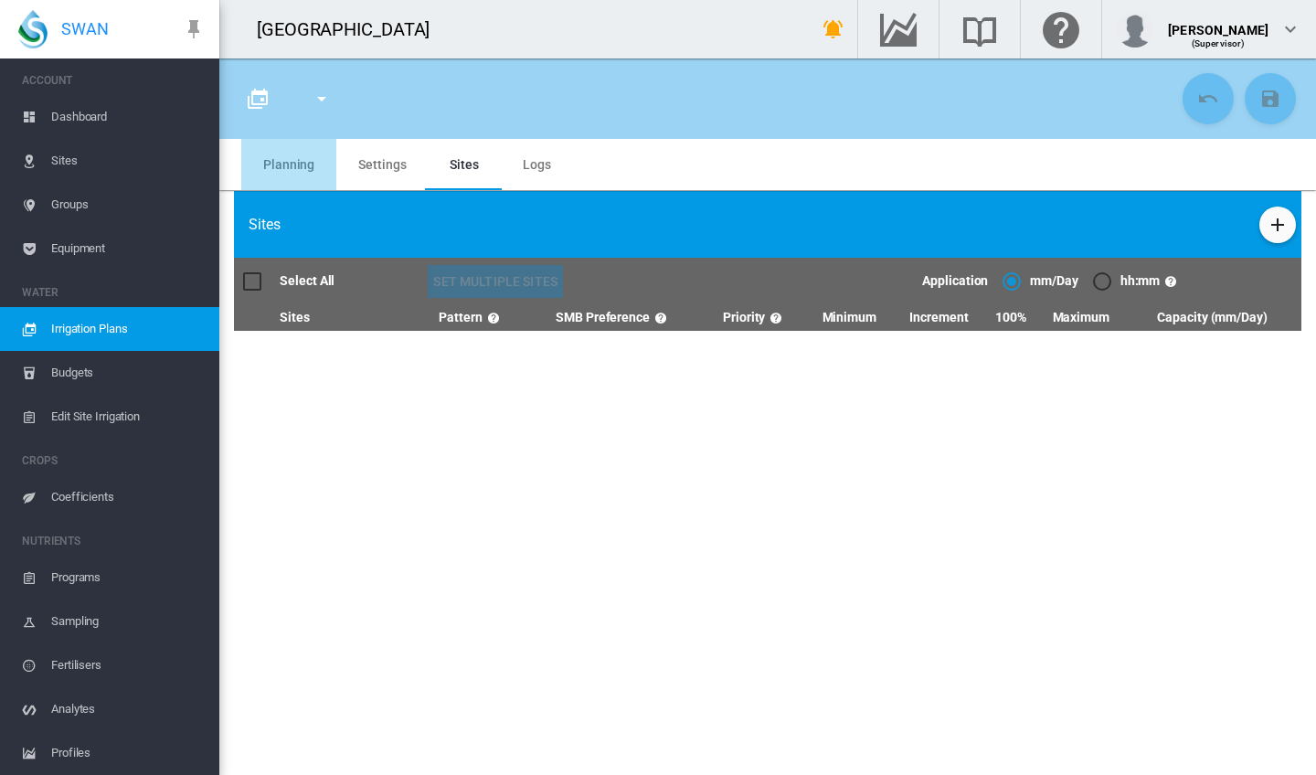
click at [299, 168] on md-tab-item "Planning" at bounding box center [288, 164] width 95 height 51
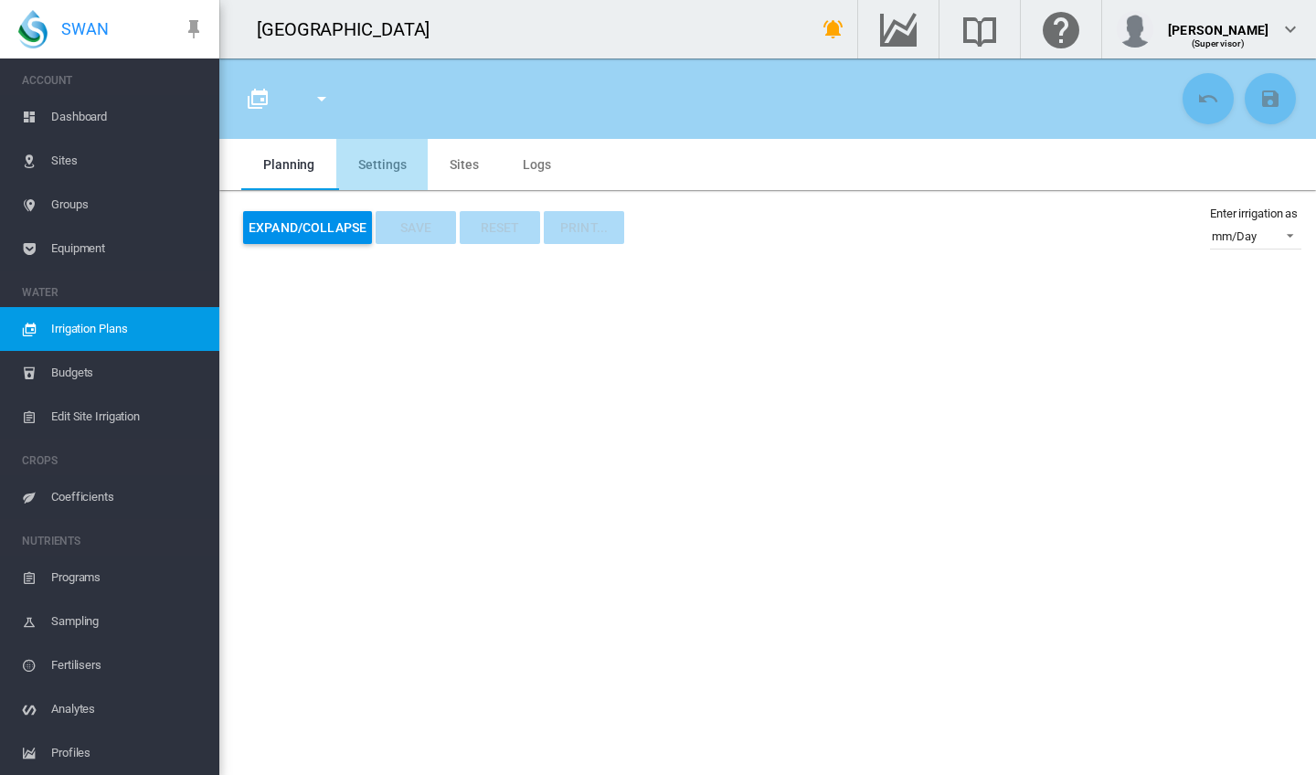
click at [390, 165] on md-tab-item "Settings" at bounding box center [381, 164] width 91 height 51
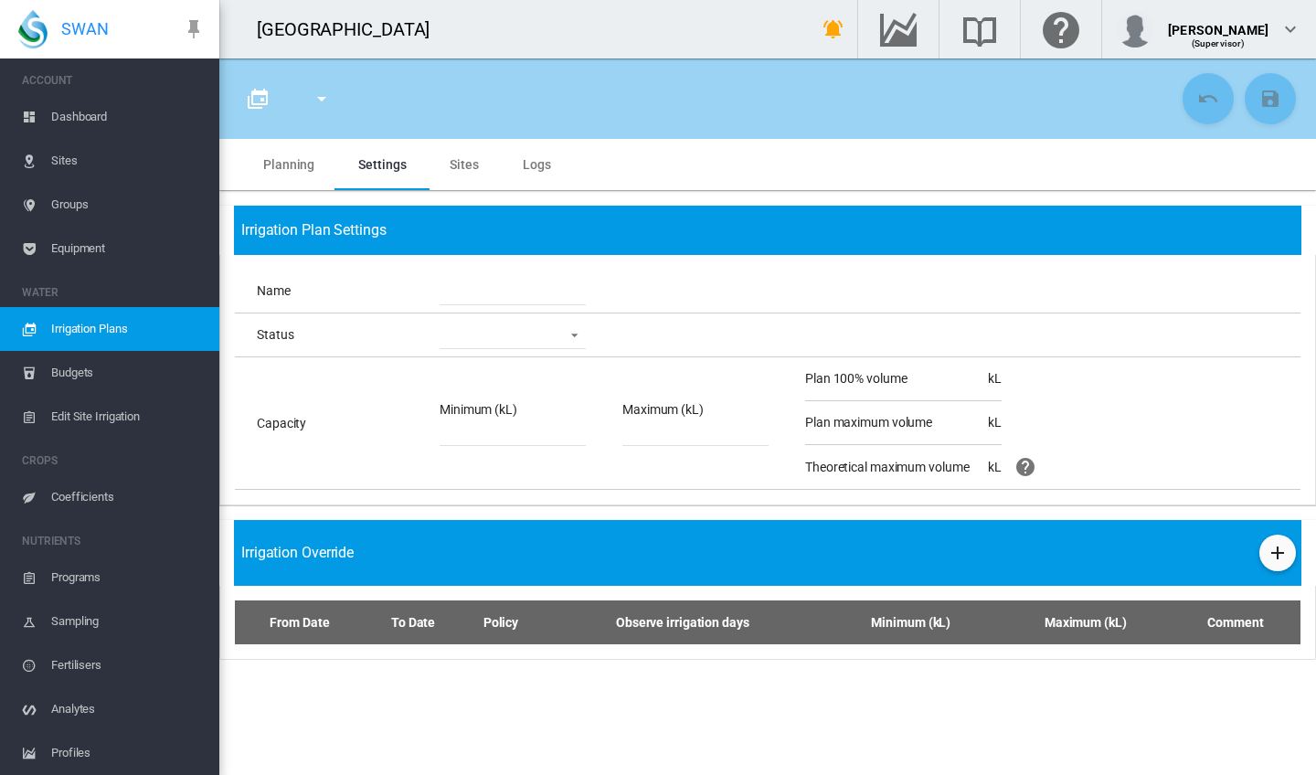
click at [494, 175] on md-tab-item "Sites" at bounding box center [464, 164] width 73 height 51
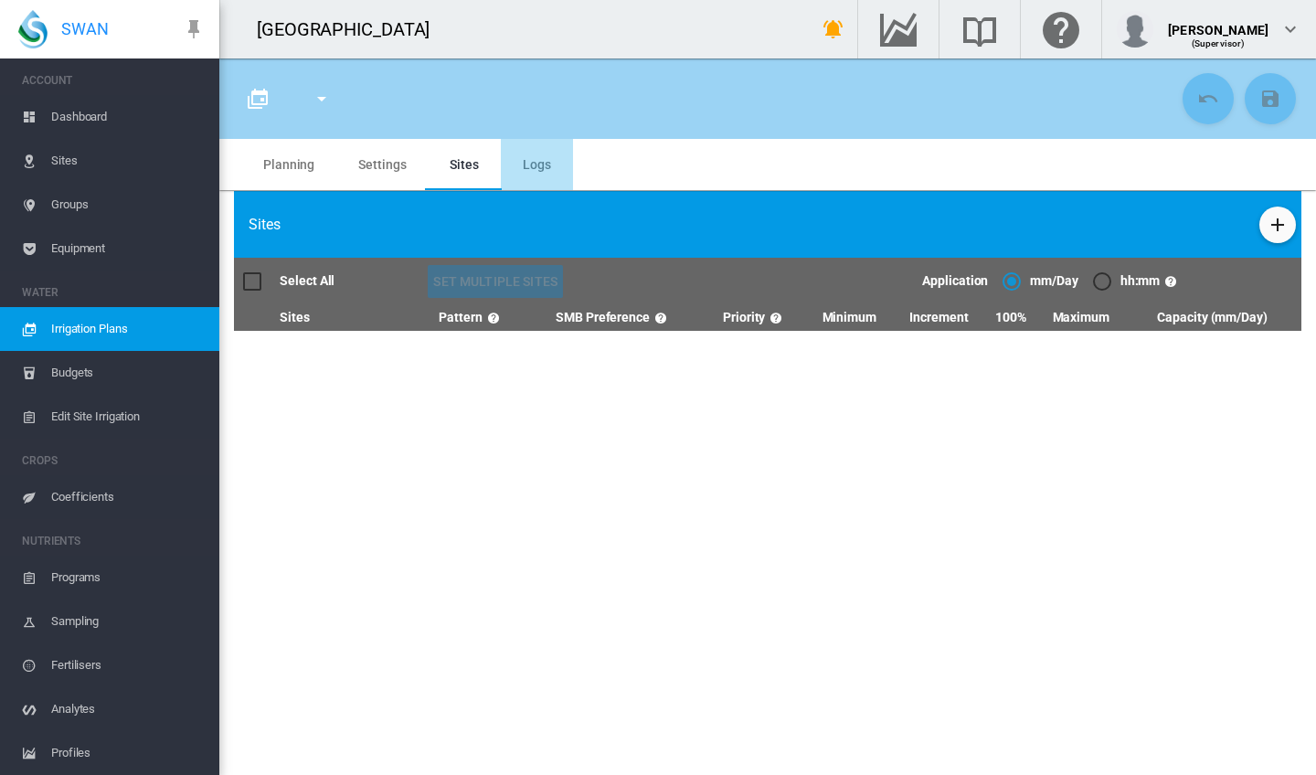
click at [535, 174] on md-tab-item "Logs" at bounding box center [537, 164] width 72 height 51
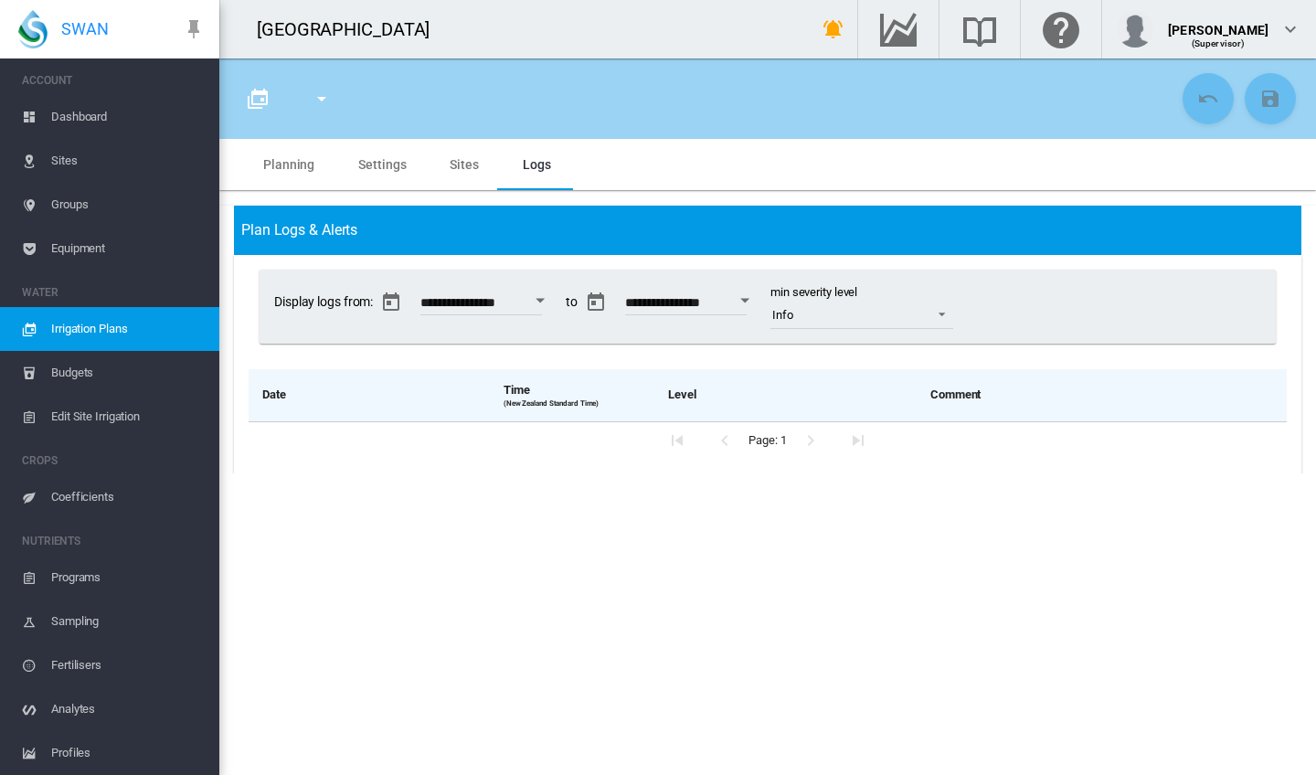
click at [294, 158] on md-tab-item "Planning" at bounding box center [288, 164] width 95 height 51
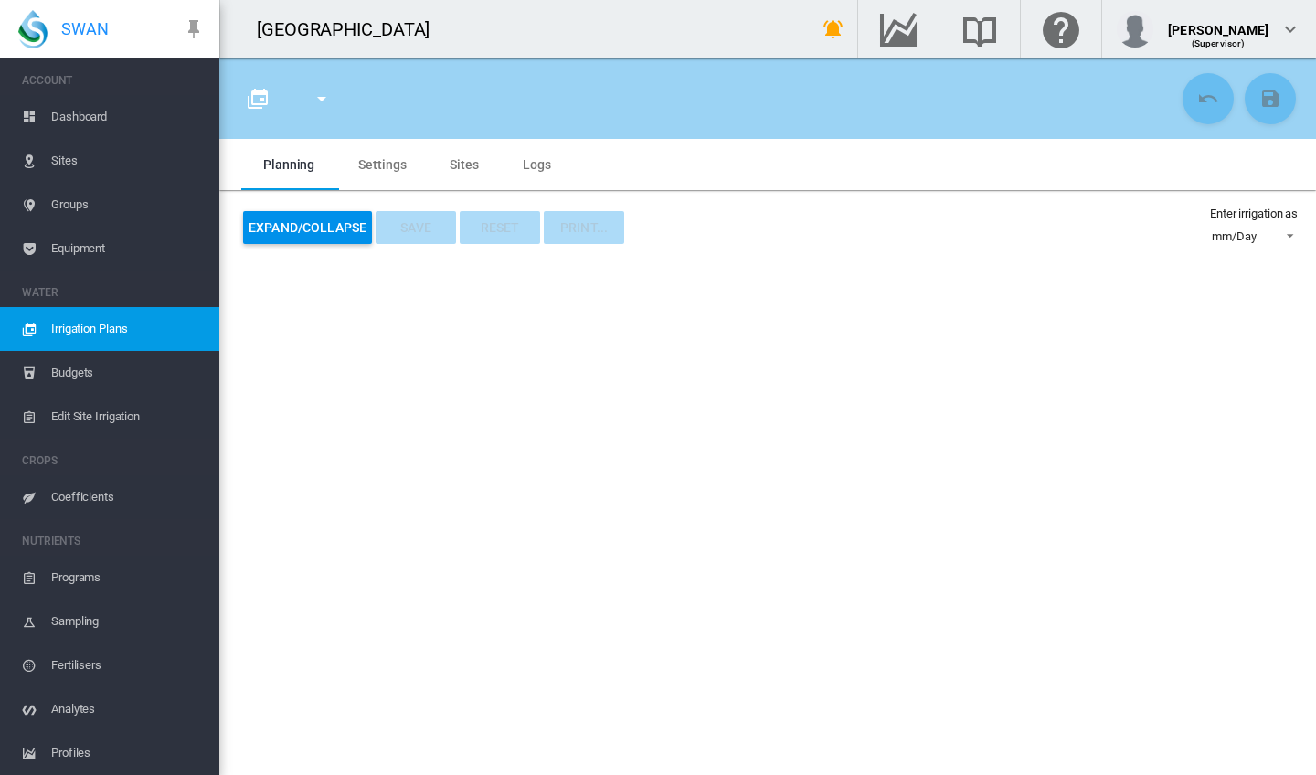
click at [64, 375] on span "Budgets" at bounding box center [128, 373] width 154 height 44
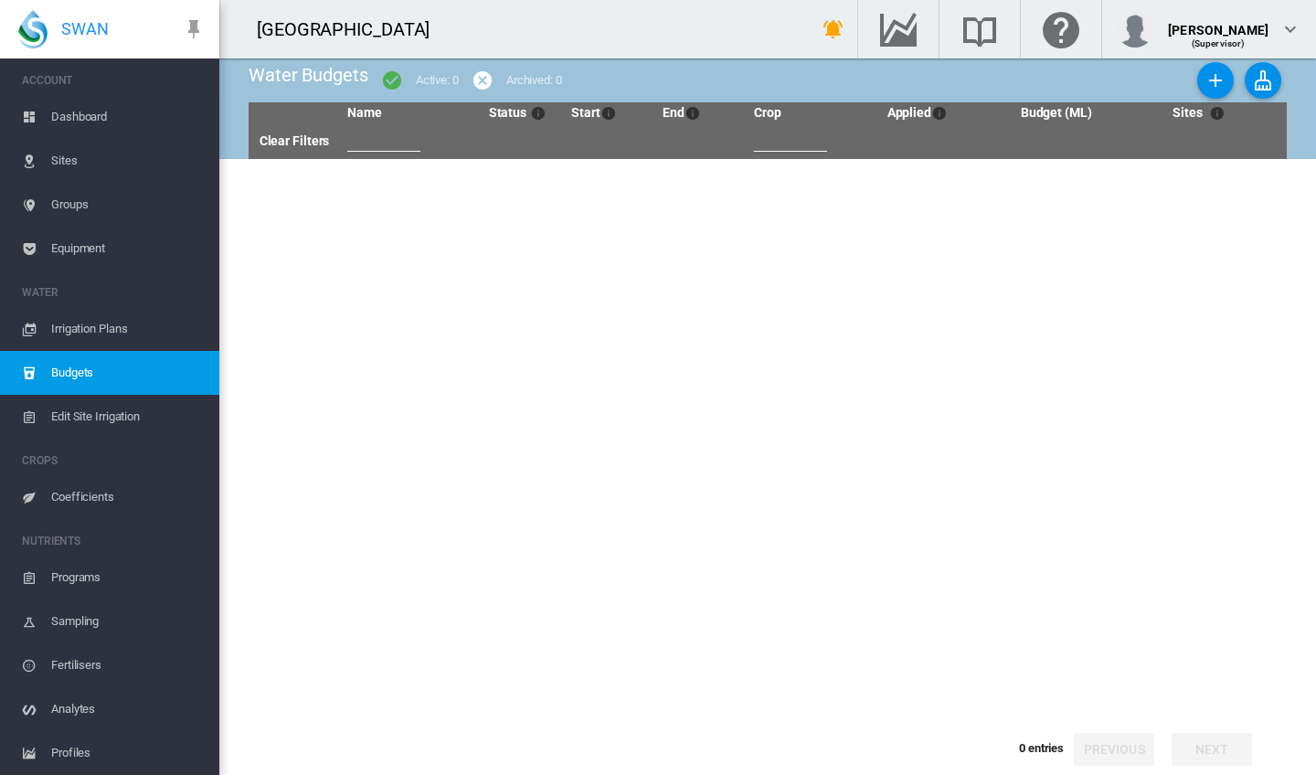
click at [90, 416] on span "Edit Site Irrigation" at bounding box center [128, 417] width 154 height 44
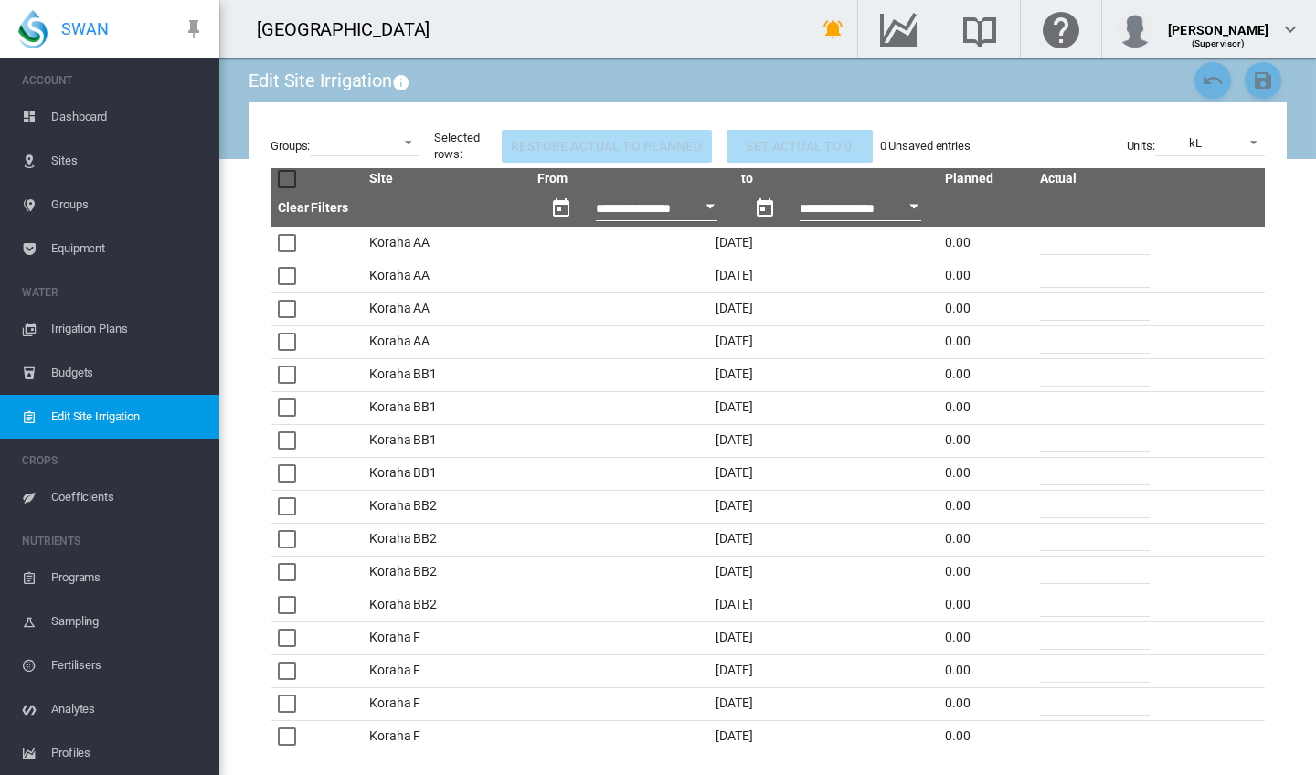
click at [75, 330] on span "Irrigation Plans" at bounding box center [128, 329] width 154 height 44
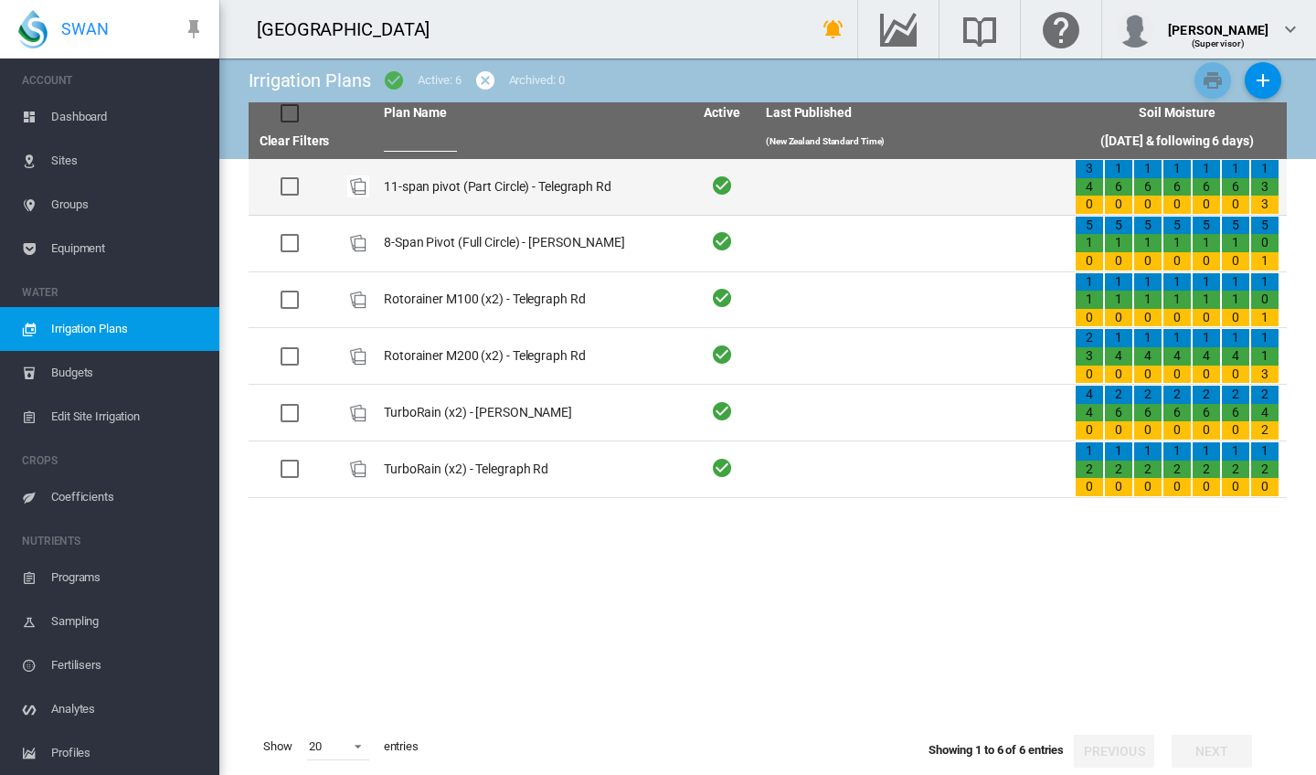
click at [410, 180] on td "11-span pivot (Part Circle) - Telegraph Rd" at bounding box center [531, 187] width 309 height 56
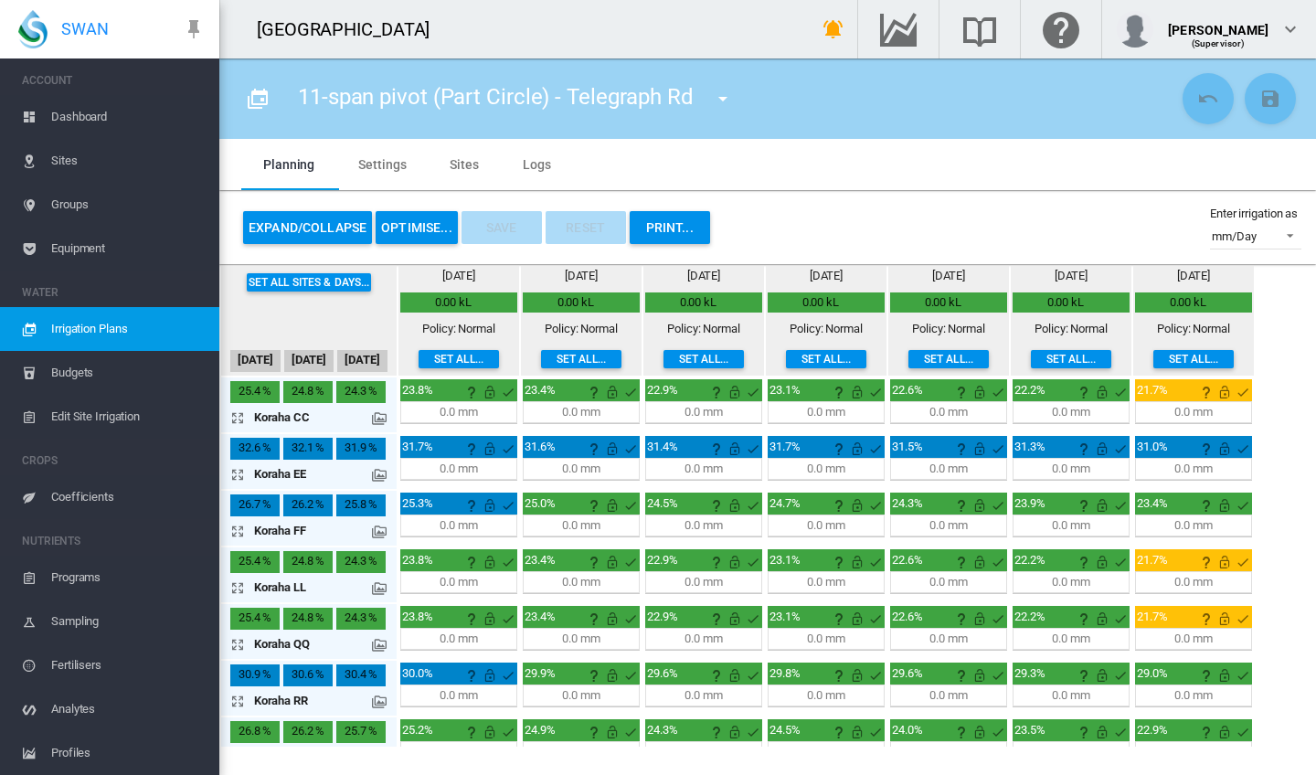
type input "**********"
type input "*"
type input "****"
click at [93, 335] on span "Irrigation Plans" at bounding box center [128, 329] width 154 height 44
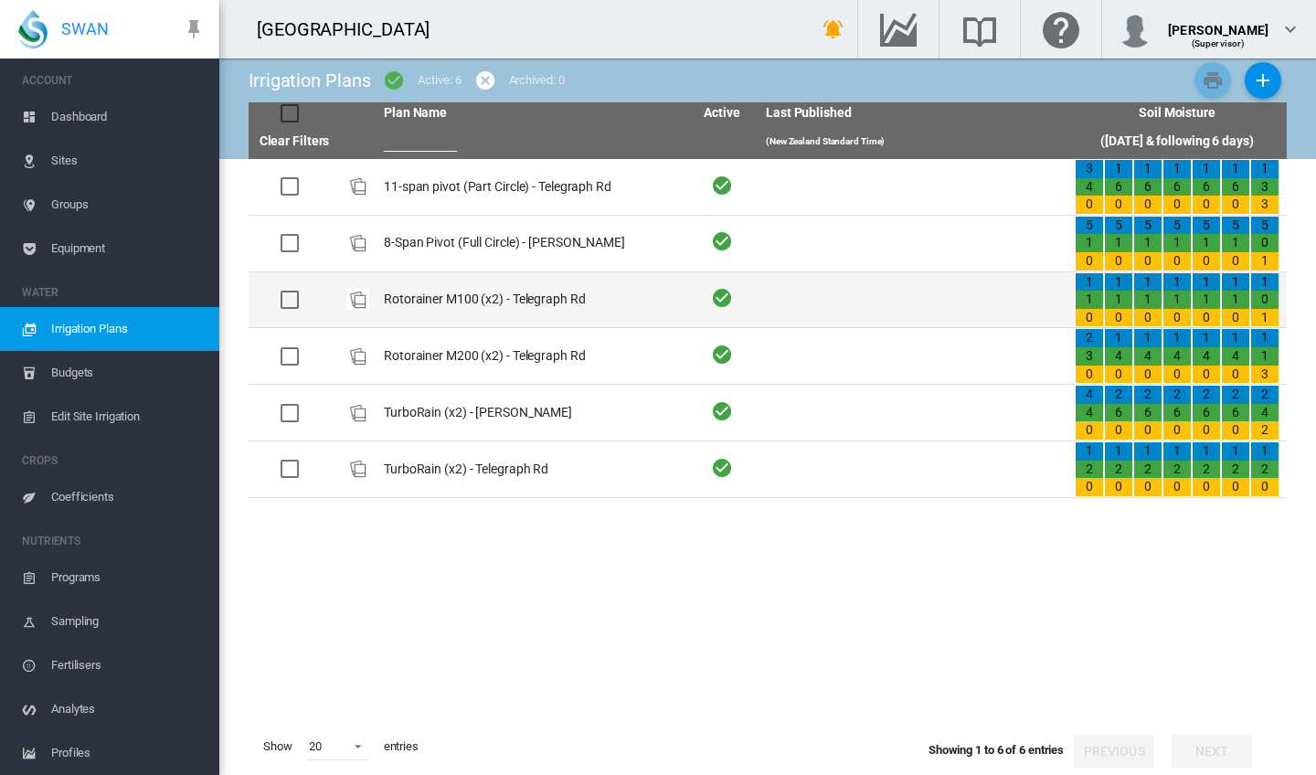
click at [420, 293] on td "Rotorainer M100 (x2) - Telegraph Rd" at bounding box center [531, 300] width 309 height 56
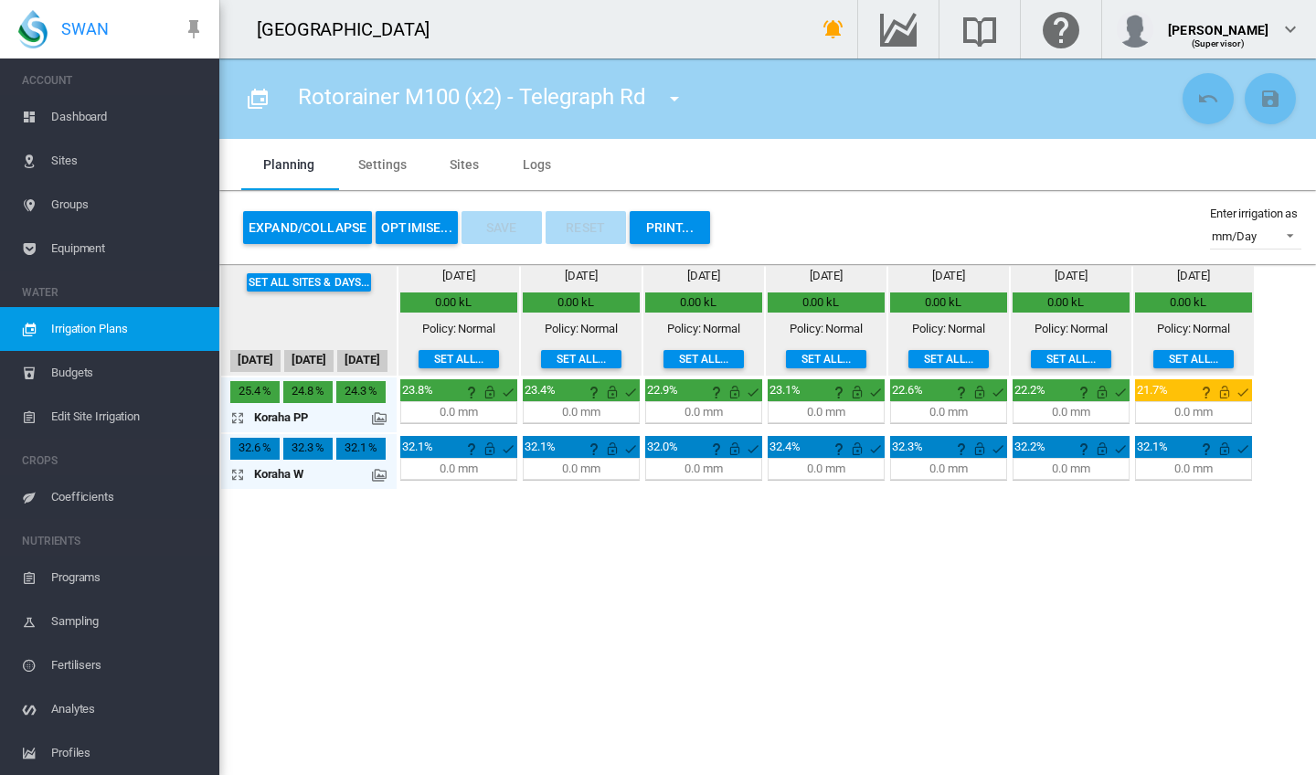
type input "**********"
type input "*"
type input "****"
click at [446, 464] on div "0.0 mm" at bounding box center [458, 469] width 37 height 16
